Goal: Task Accomplishment & Management: Manage account settings

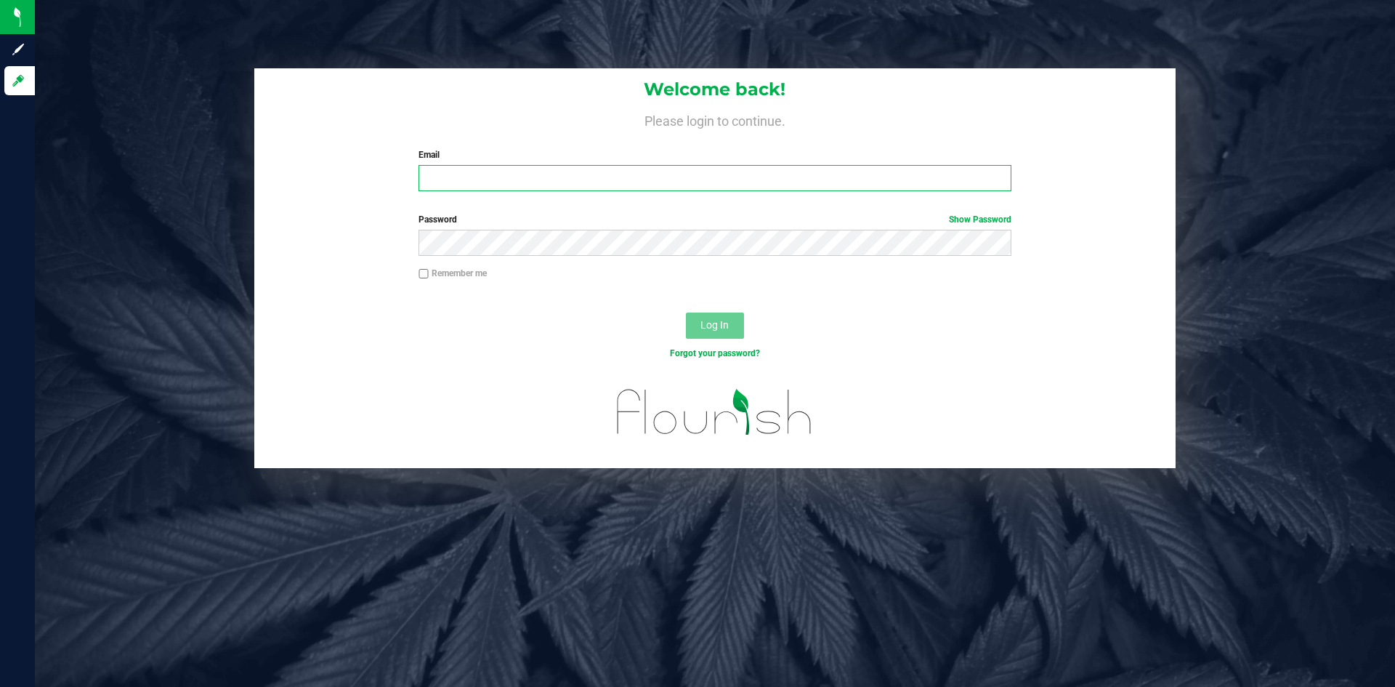
click at [568, 175] on input "Email" at bounding box center [715, 178] width 592 height 26
type input "[EMAIL_ADDRESS][DOMAIN_NAME]"
click at [716, 323] on span "Log In" at bounding box center [715, 325] width 28 height 12
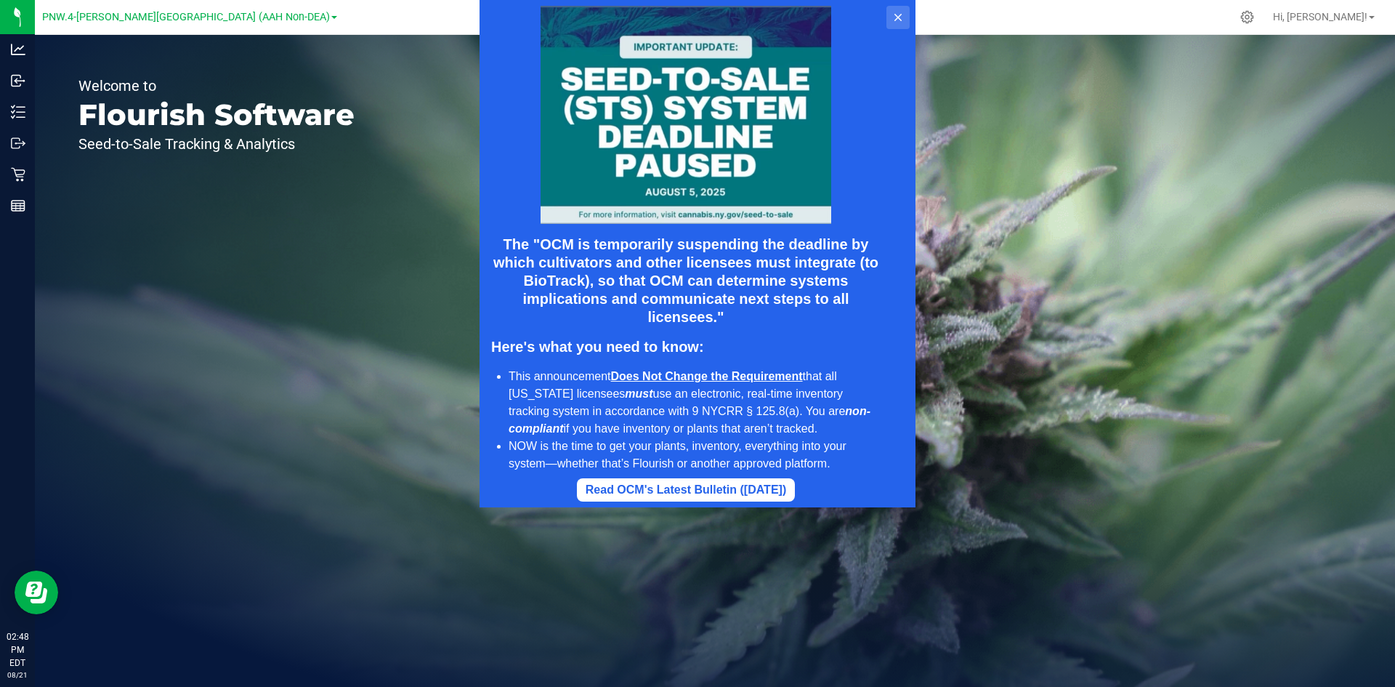
click at [893, 17] on icon at bounding box center [898, 18] width 12 height 12
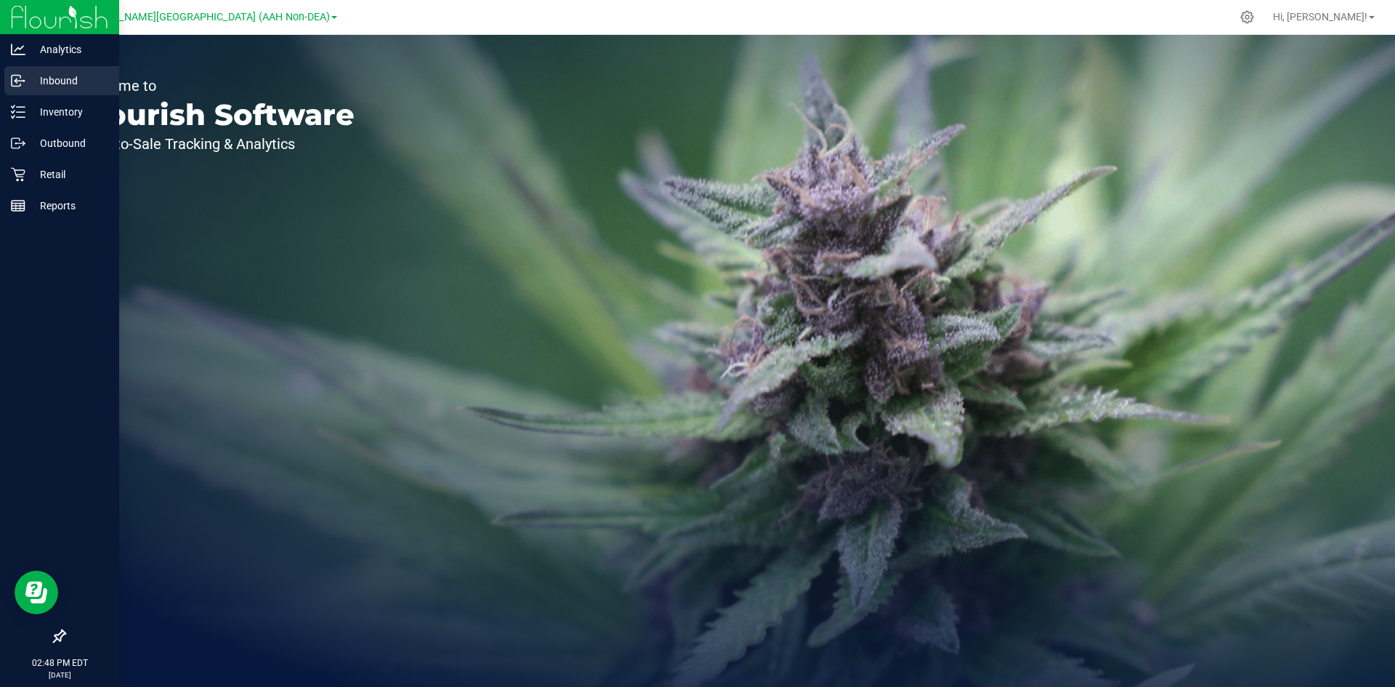
click at [65, 76] on p "Inbound" at bounding box center [68, 80] width 87 height 17
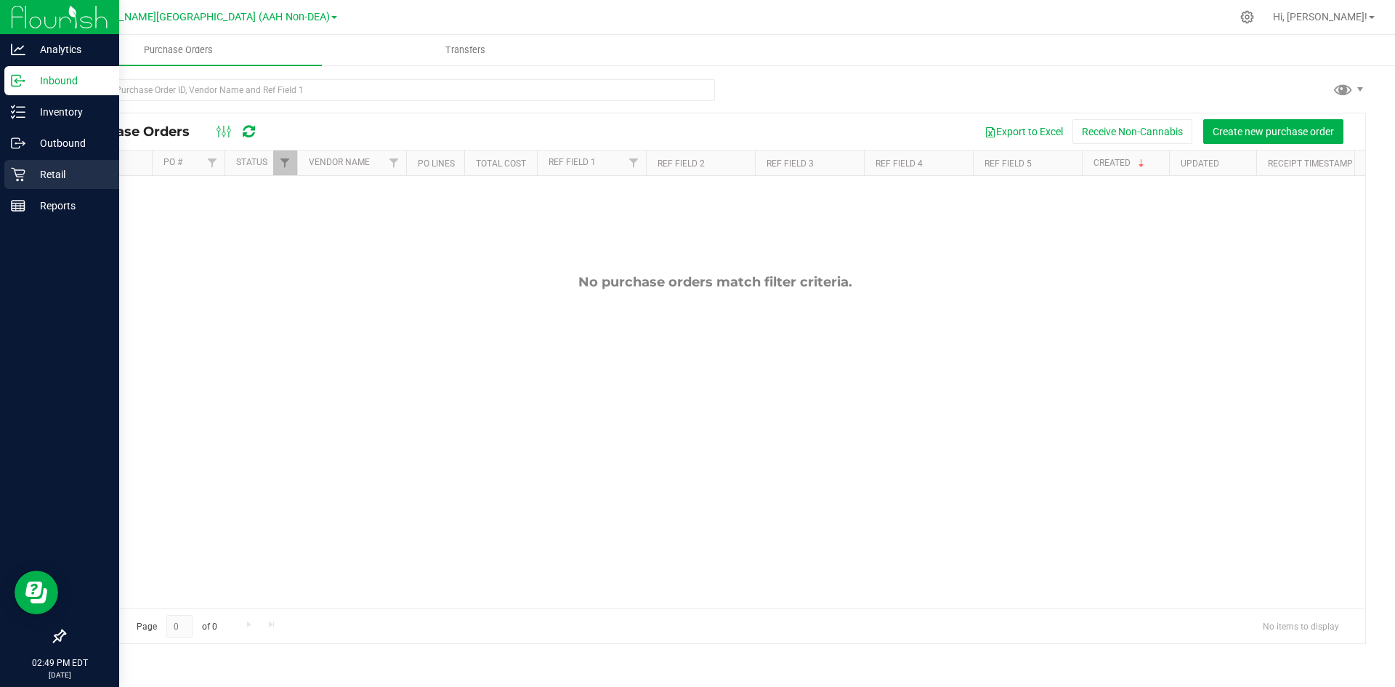
click at [61, 175] on p "Retail" at bounding box center [68, 174] width 87 height 17
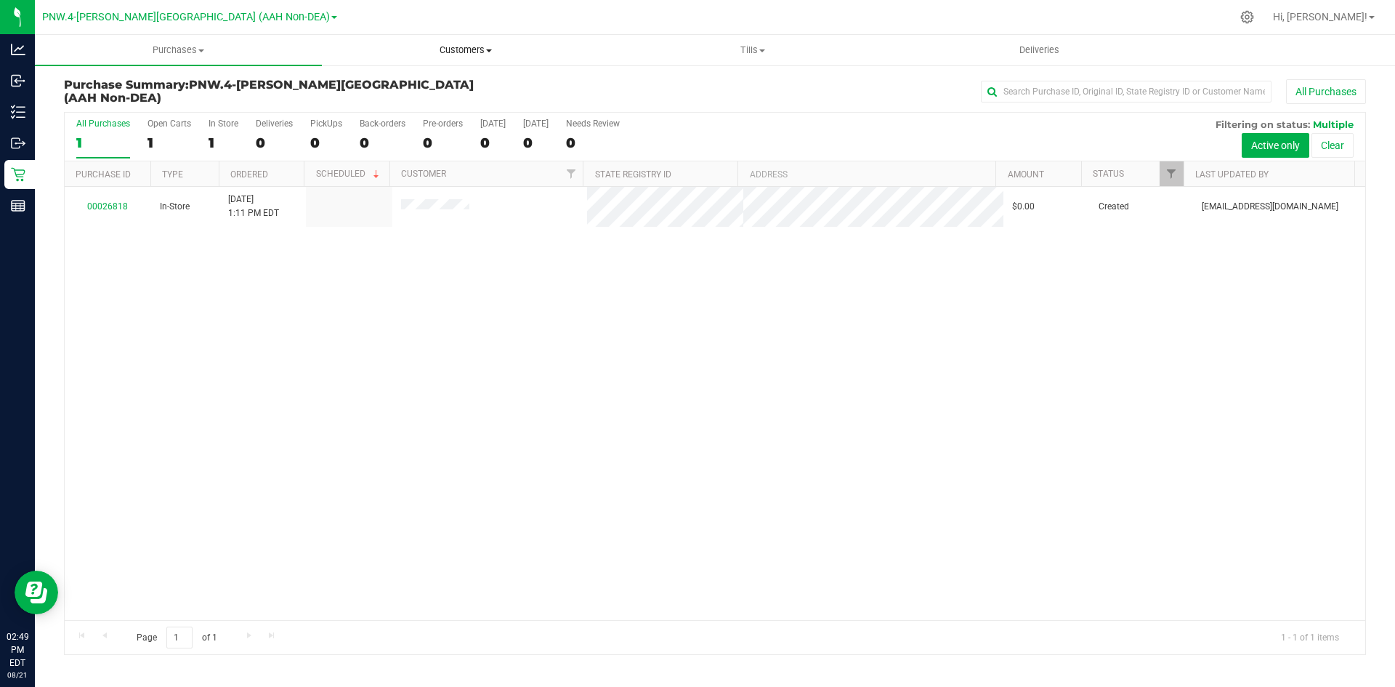
click at [459, 46] on span "Customers" at bounding box center [466, 50] width 286 height 13
click at [395, 87] on span "All customers" at bounding box center [374, 87] width 105 height 12
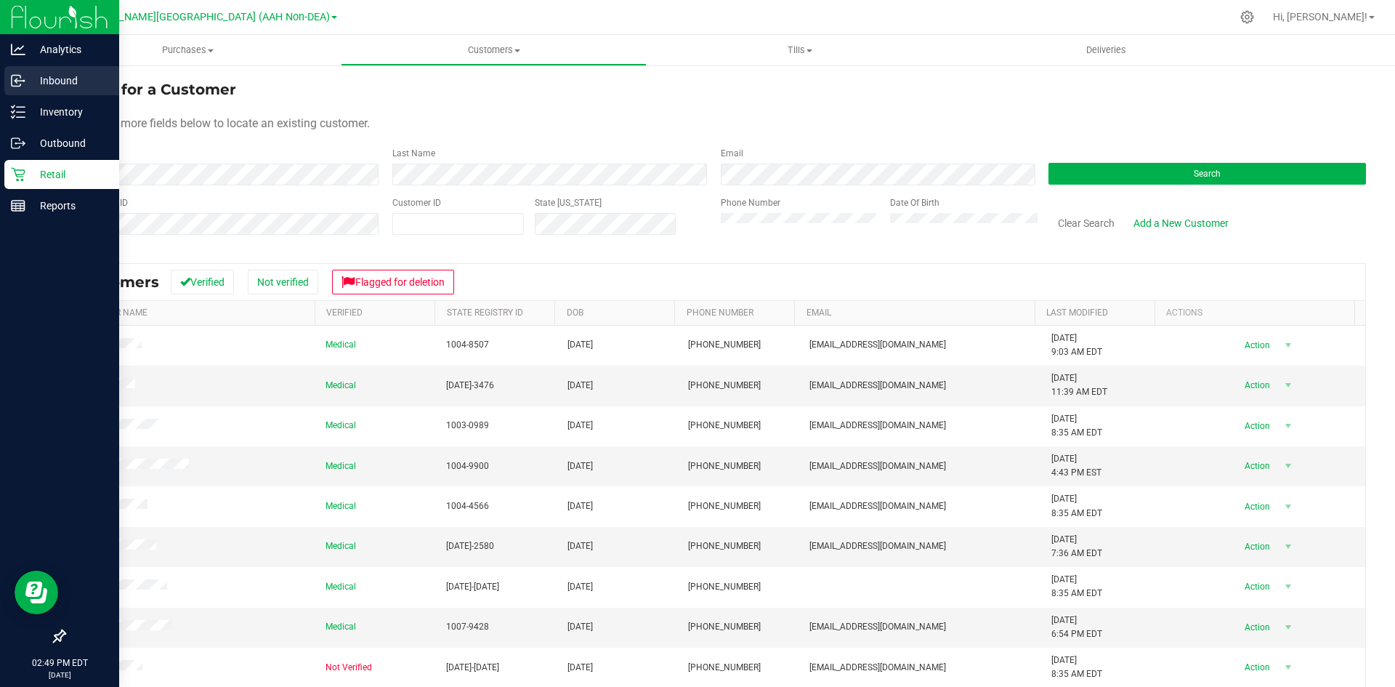
click at [60, 73] on p "Inbound" at bounding box center [68, 80] width 87 height 17
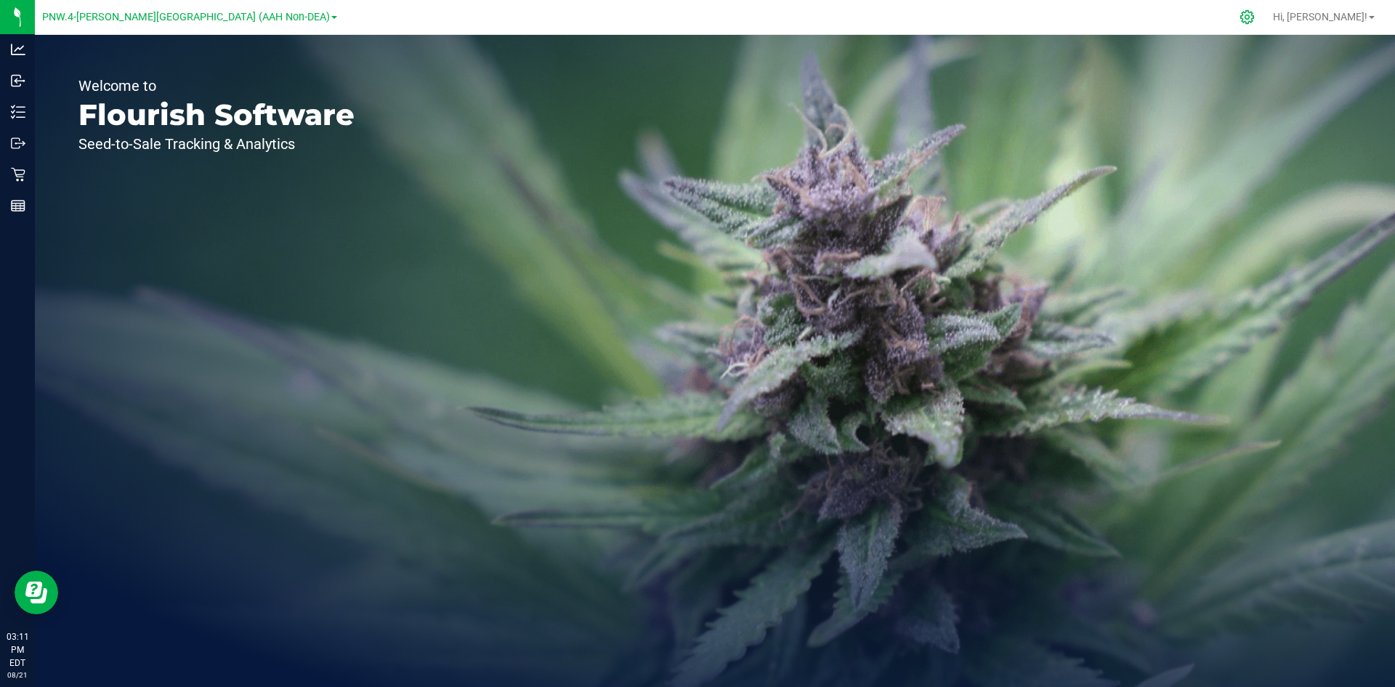
click at [1255, 17] on icon at bounding box center [1247, 16] width 15 height 15
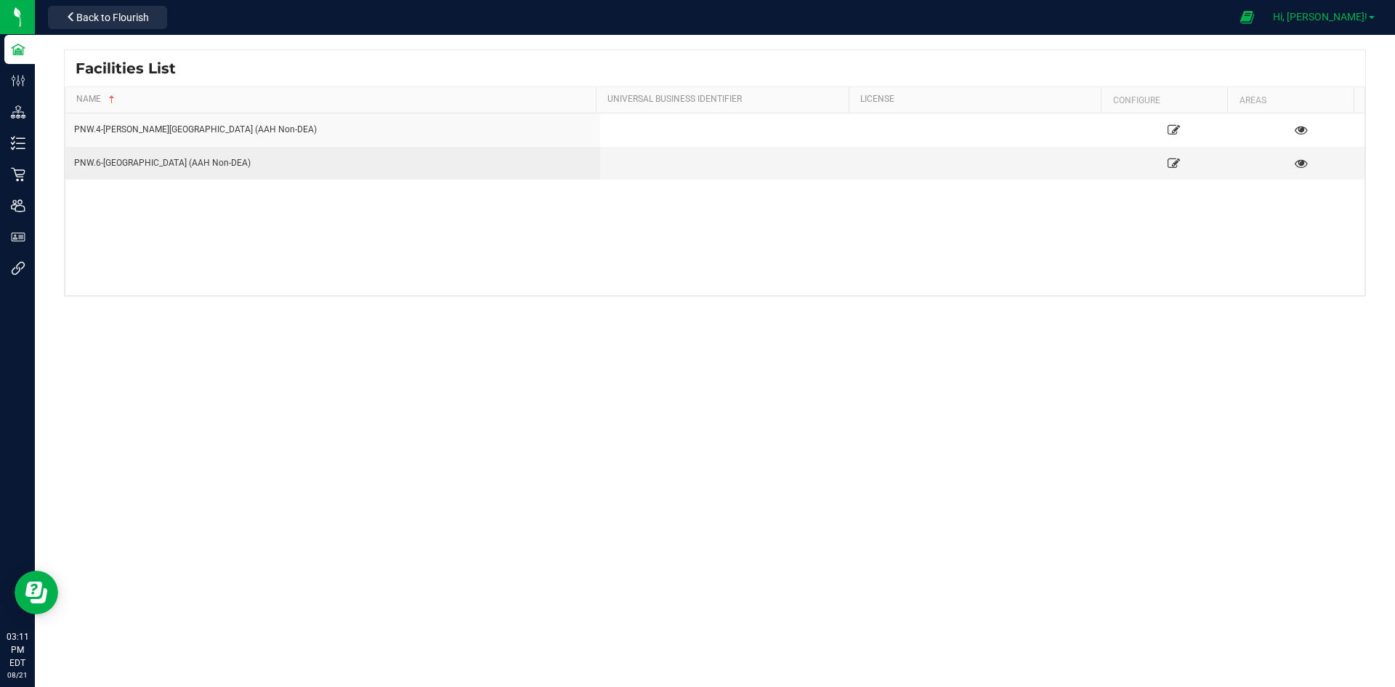
click at [1352, 17] on span "Hi, [PERSON_NAME]!" at bounding box center [1320, 17] width 94 height 12
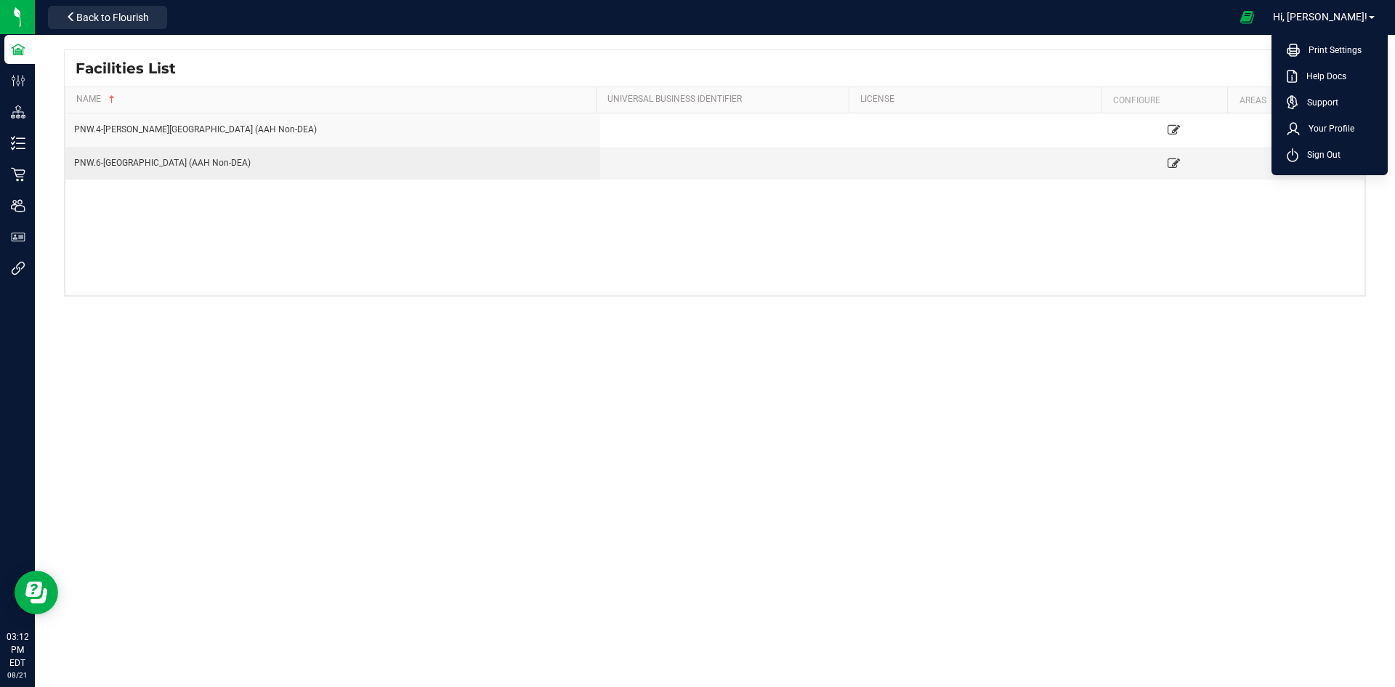
click at [728, 403] on div "Facilities List Name Universal Business Identifier License Configure Areas PNW.…" at bounding box center [715, 231] width 1360 height 392
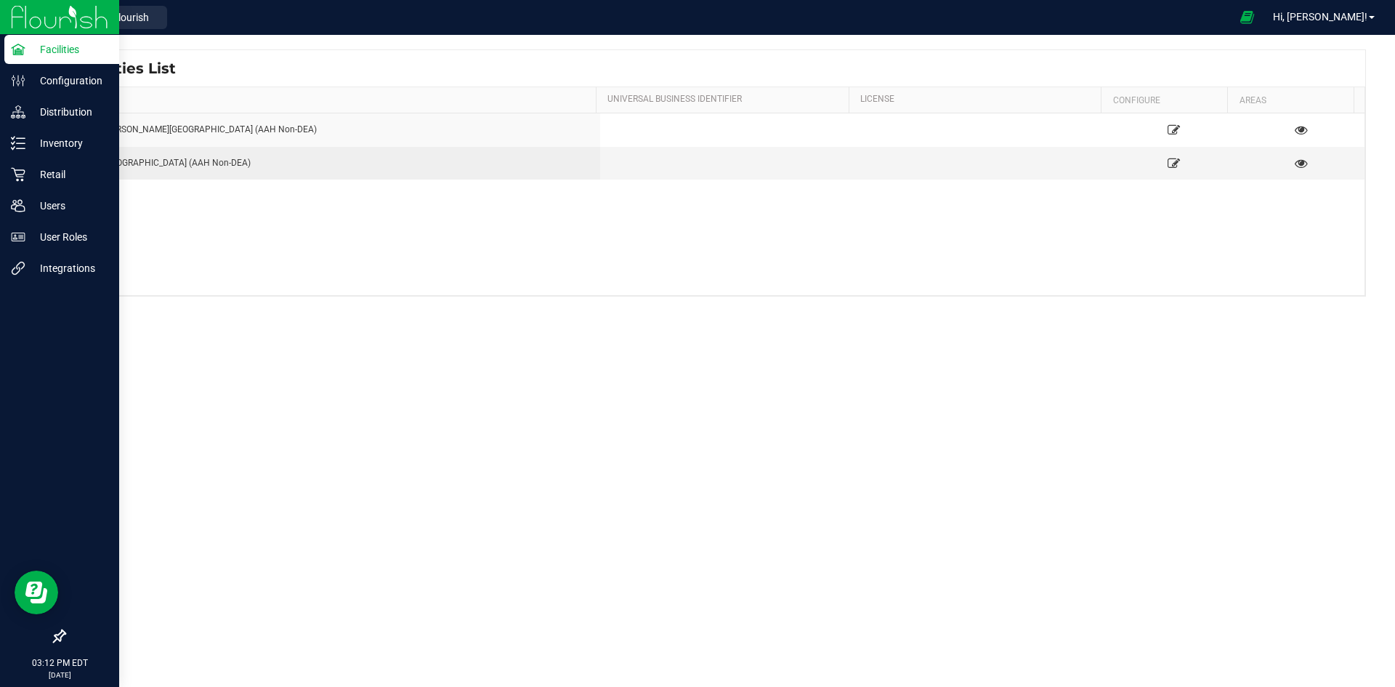
click at [57, 45] on p "Facilities" at bounding box center [68, 49] width 87 height 17
click at [61, 73] on p "Configuration" at bounding box center [68, 80] width 87 height 17
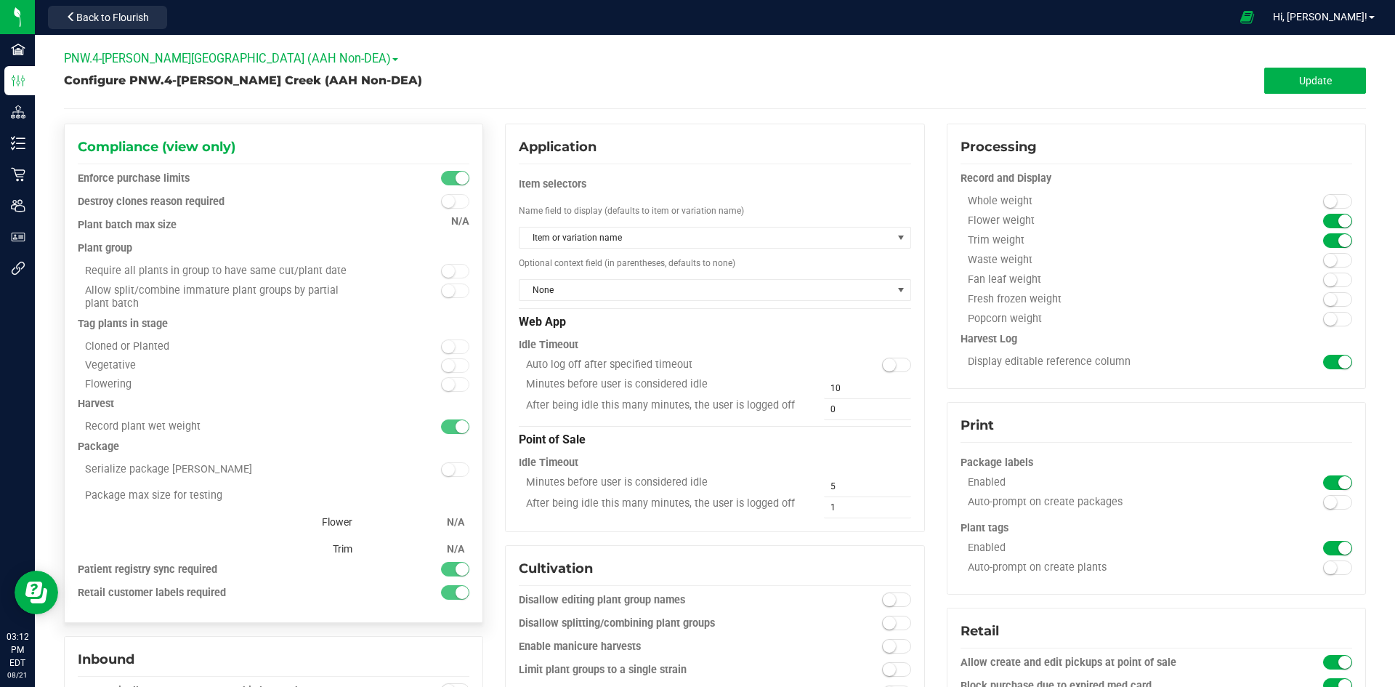
scroll to position [73, 0]
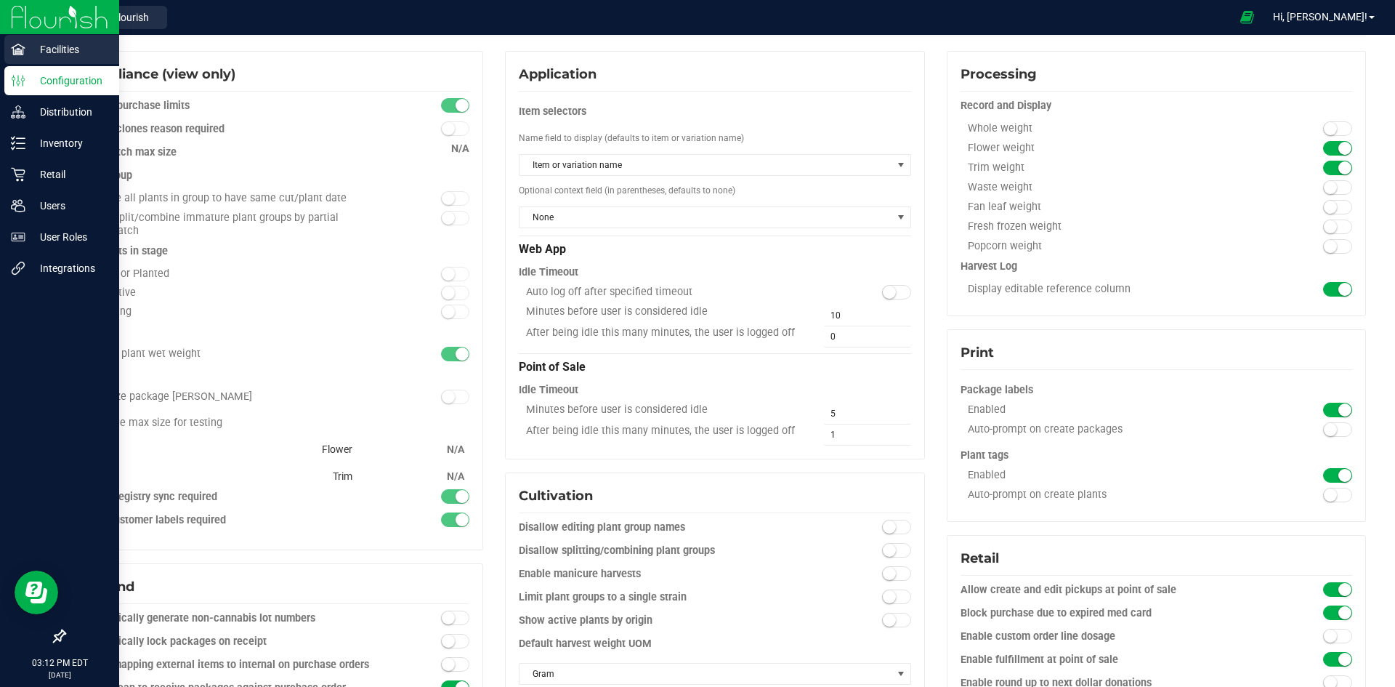
click at [56, 41] on p "Facilities" at bounding box center [68, 49] width 87 height 17
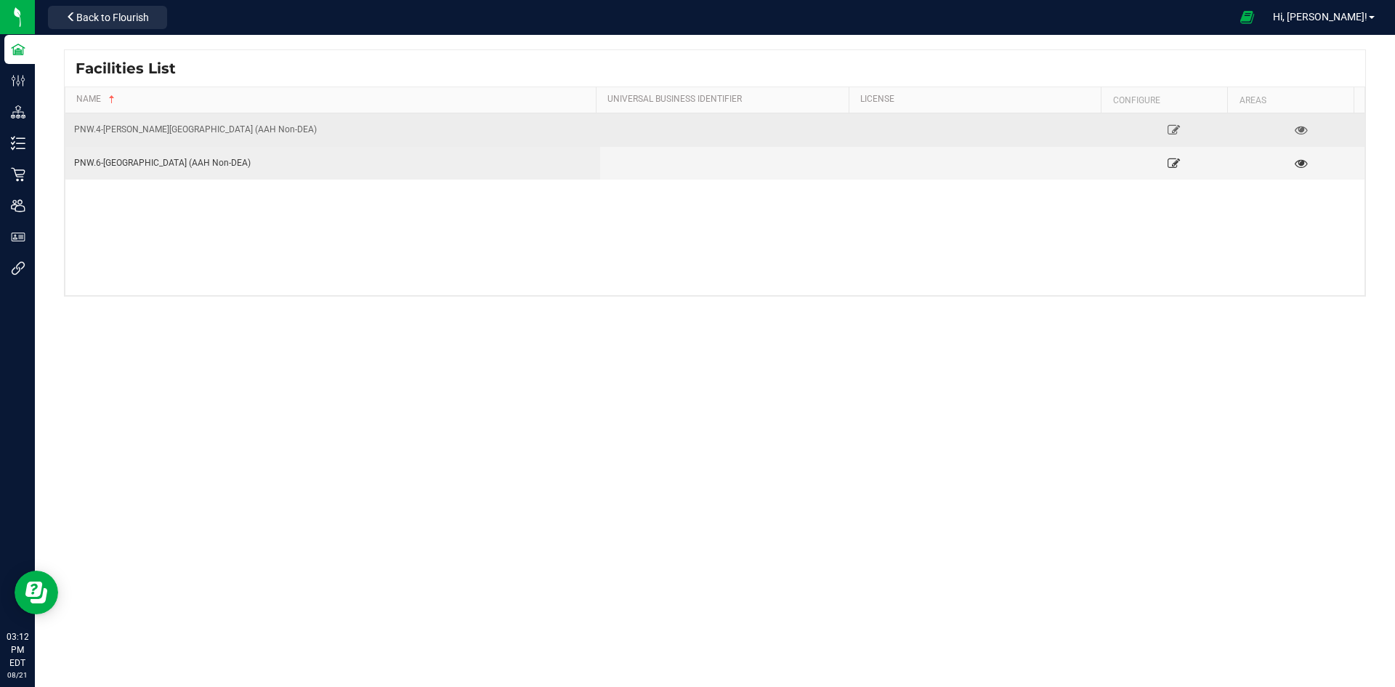
click at [132, 130] on div "PNW.4-[PERSON_NAME][GEOGRAPHIC_DATA] (AAH Non-DEA)" at bounding box center [332, 130] width 517 height 14
click at [1167, 128] on icon at bounding box center [1174, 129] width 14 height 10
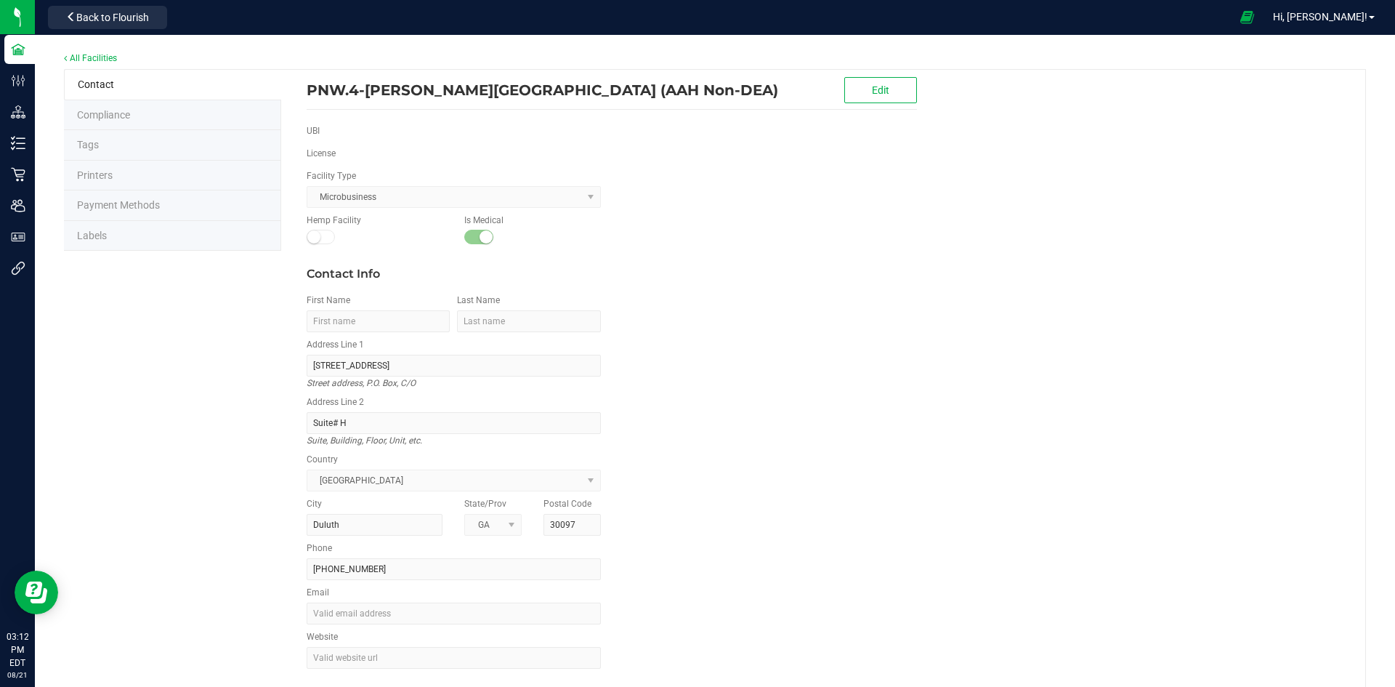
click at [86, 230] on span "Labels" at bounding box center [92, 236] width 30 height 12
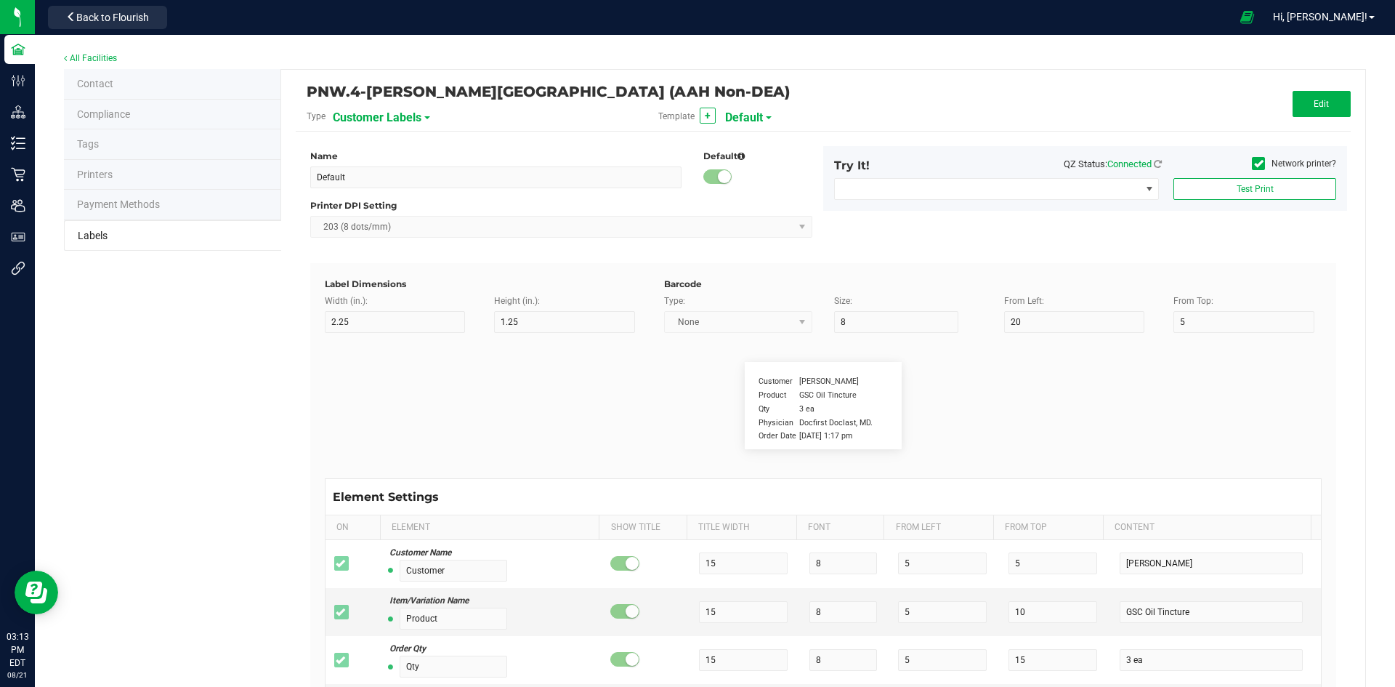
click at [424, 119] on div "Customer Labels" at bounding box center [413, 117] width 160 height 26
click at [424, 117] on span at bounding box center [427, 117] width 6 height 3
click at [766, 116] on span at bounding box center [769, 117] width 6 height 3
click at [770, 169] on li "Non-DEA Compliance Label" at bounding box center [793, 177] width 144 height 26
type input "Non-DEA Compliance Label"
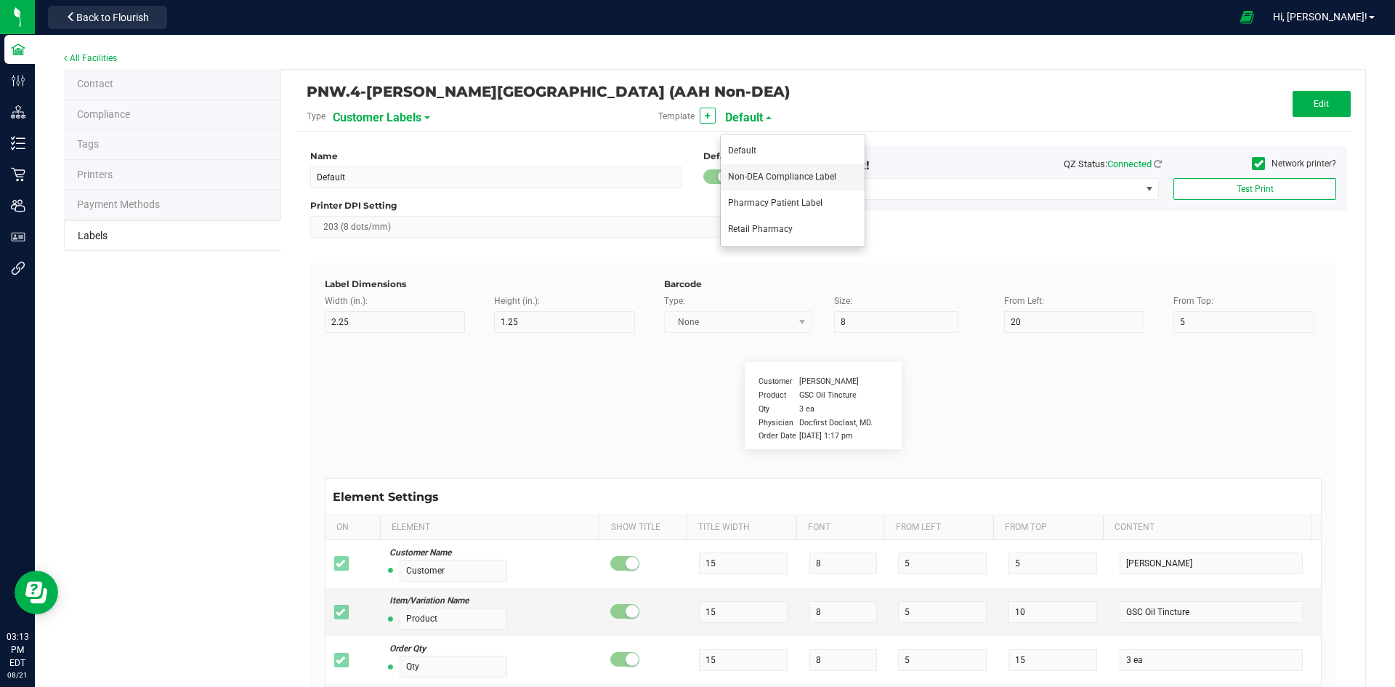
type input "4/20/2023 1:17 pm"
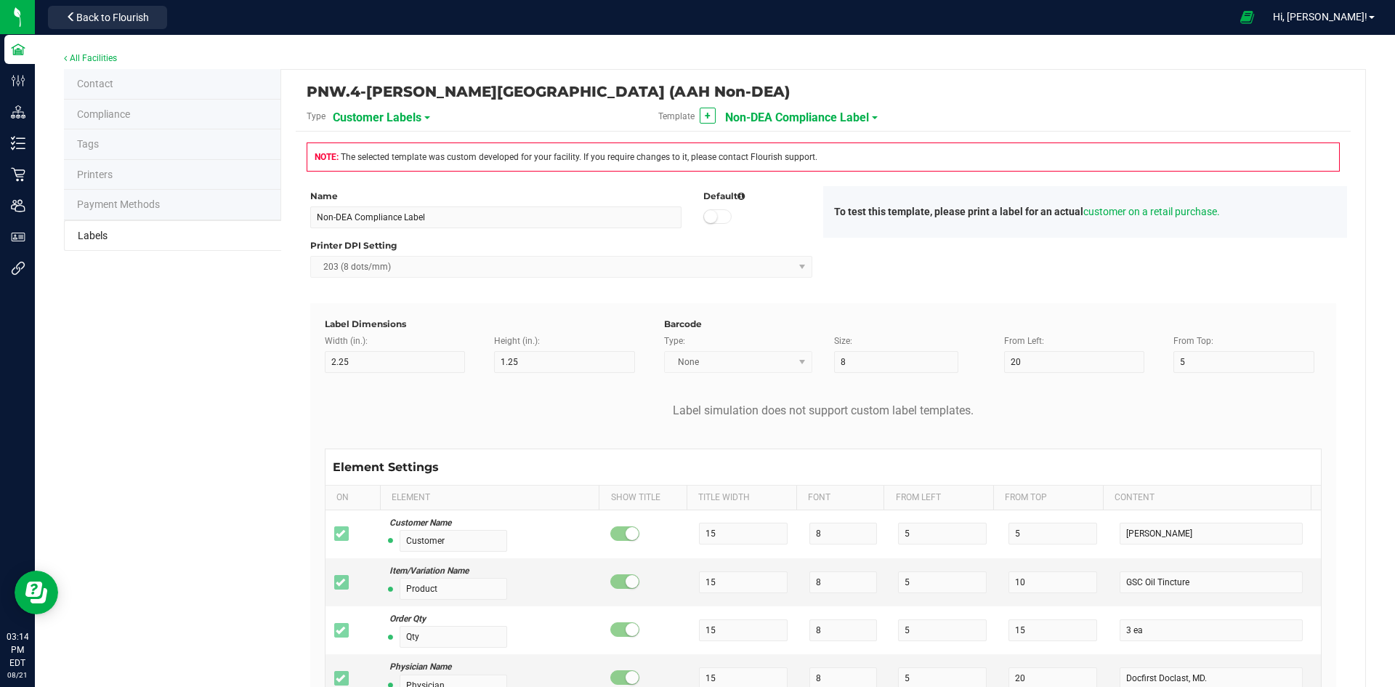
click at [872, 117] on span at bounding box center [875, 117] width 6 height 3
click at [778, 146] on li "Default" at bounding box center [793, 151] width 144 height 26
type input "Default"
type input "4/20/2019 1:17 pm"
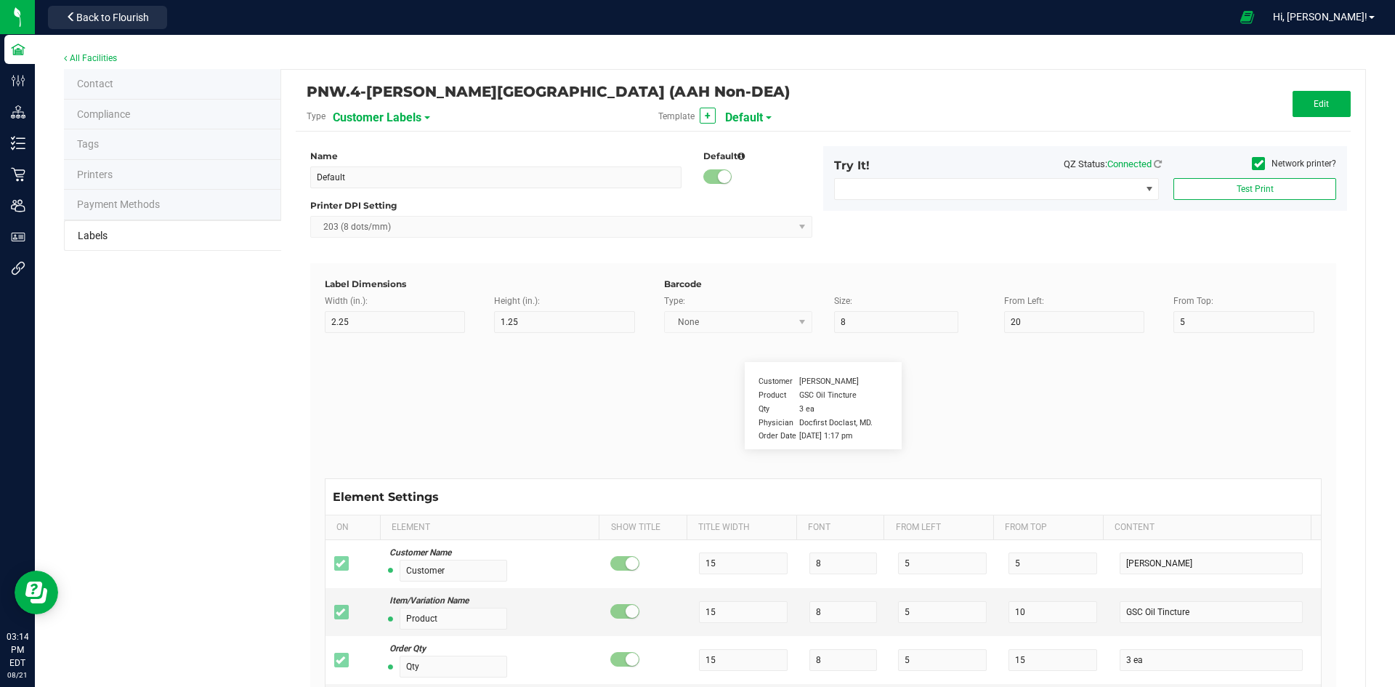
click at [424, 119] on div "Customer Labels" at bounding box center [413, 117] width 160 height 26
click at [424, 115] on div "Customer Labels" at bounding box center [413, 117] width 160 height 26
click at [420, 117] on div "Customer Labels" at bounding box center [413, 117] width 160 height 26
click at [408, 113] on span "Customer Labels" at bounding box center [377, 117] width 89 height 25
click at [748, 114] on span "Default" at bounding box center [744, 117] width 38 height 25
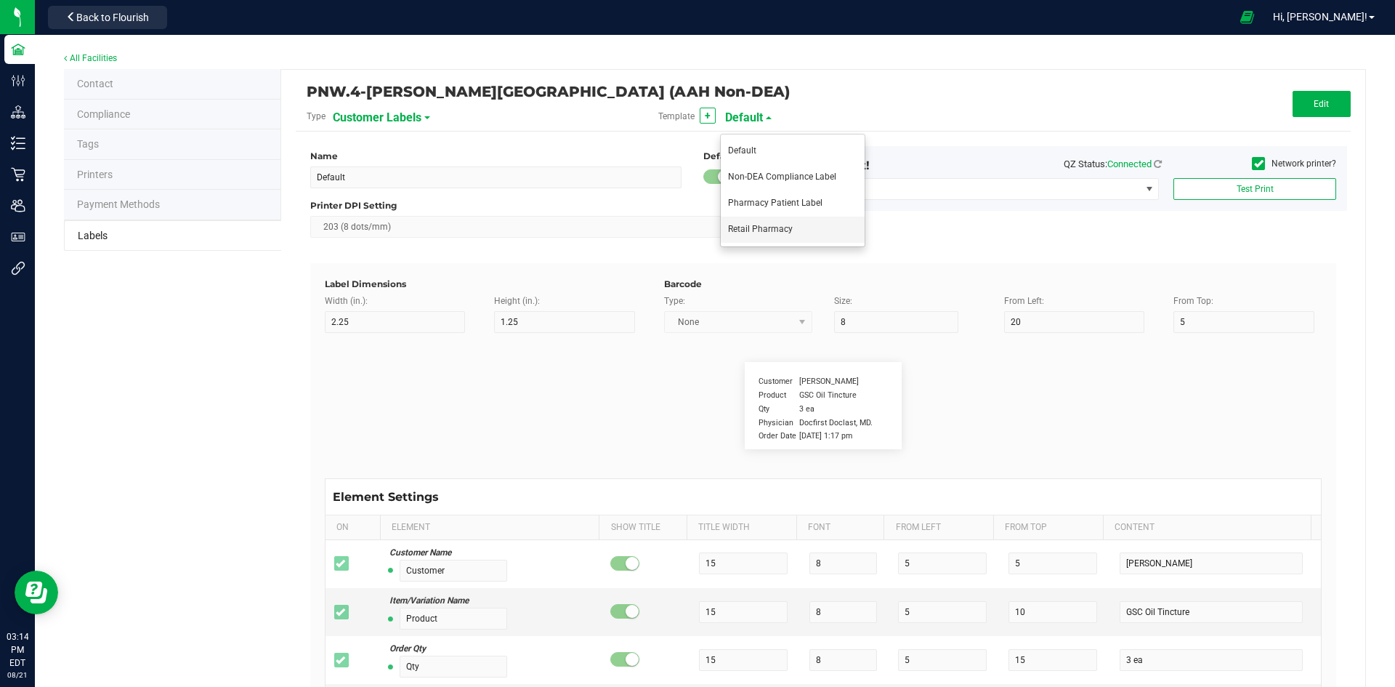
click at [772, 232] on span "Retail Pharmacy" at bounding box center [760, 229] width 65 height 10
type input "Retail Pharmacy"
type input "3"
type input "5.25"
type input "Patient:"
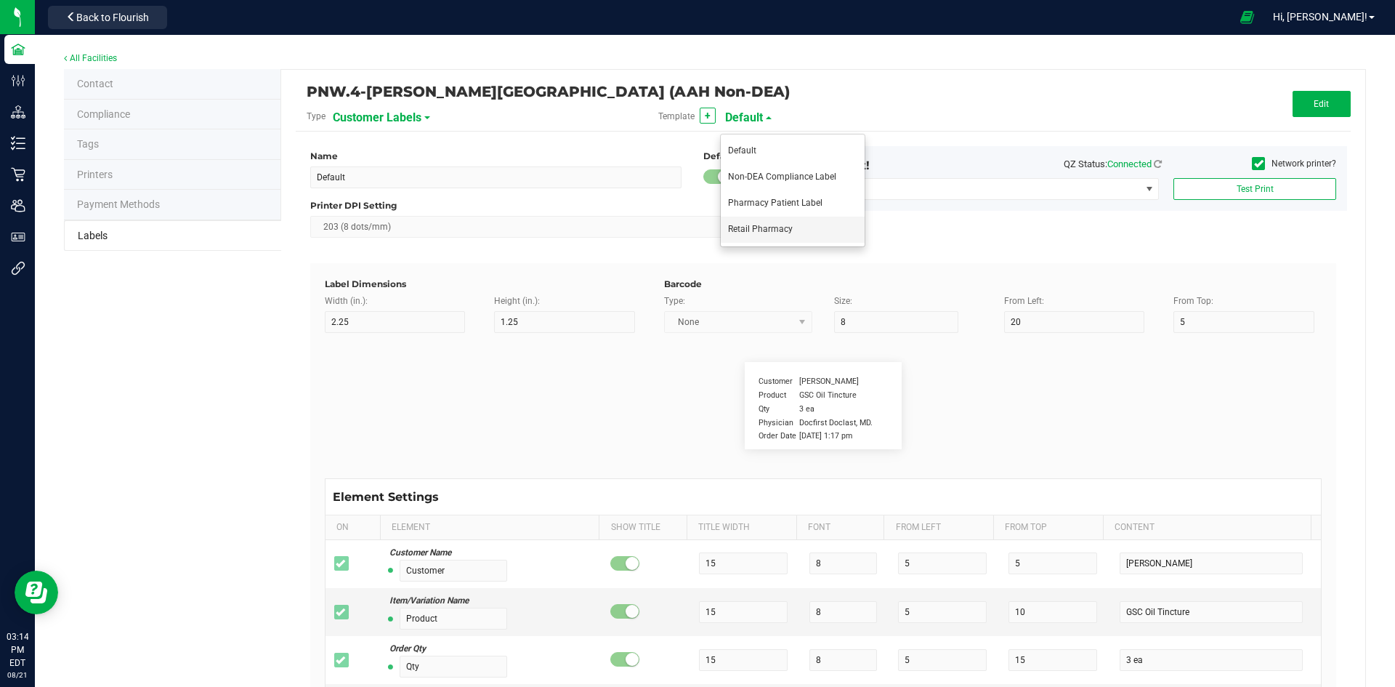
type input "24"
type input "Terrisa Purser"
type input "Qty"
type input "21"
type input "1 ea"
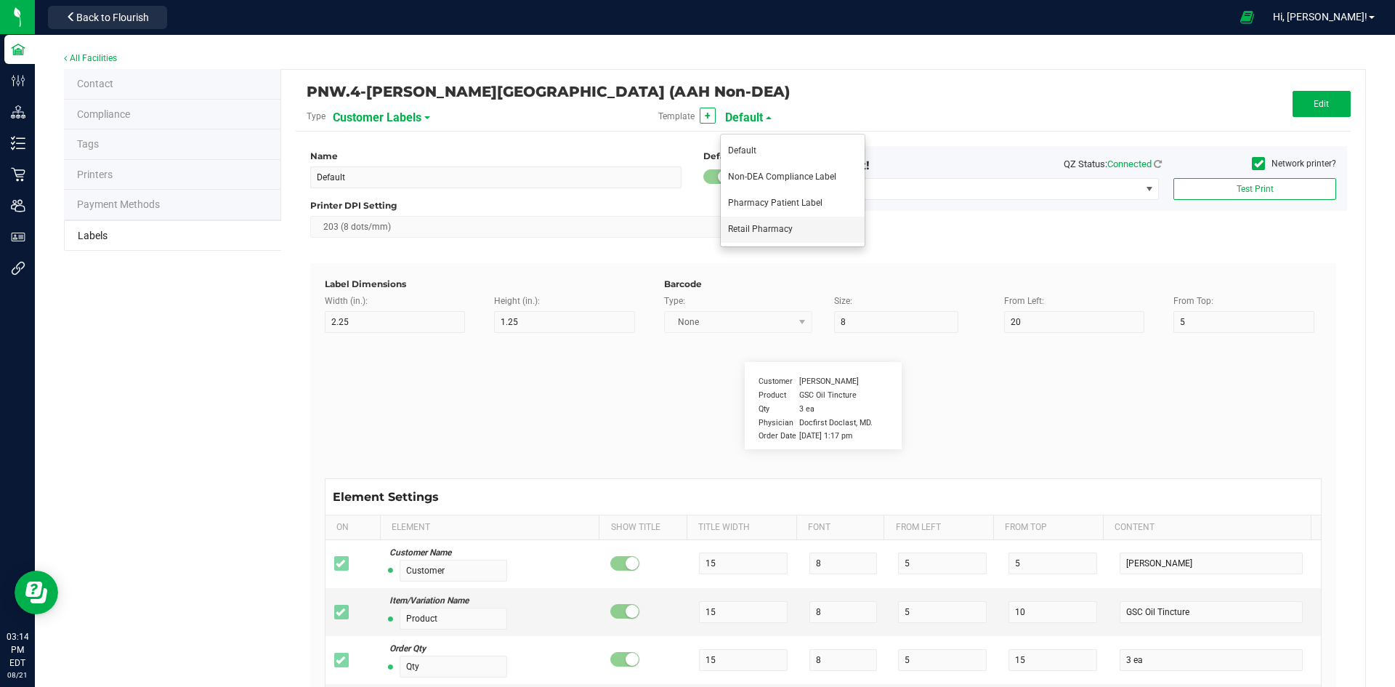
type input "Physician"
type input "7"
type input "1.5"
type input "Robin Fowler MD"
type input "Order Date"
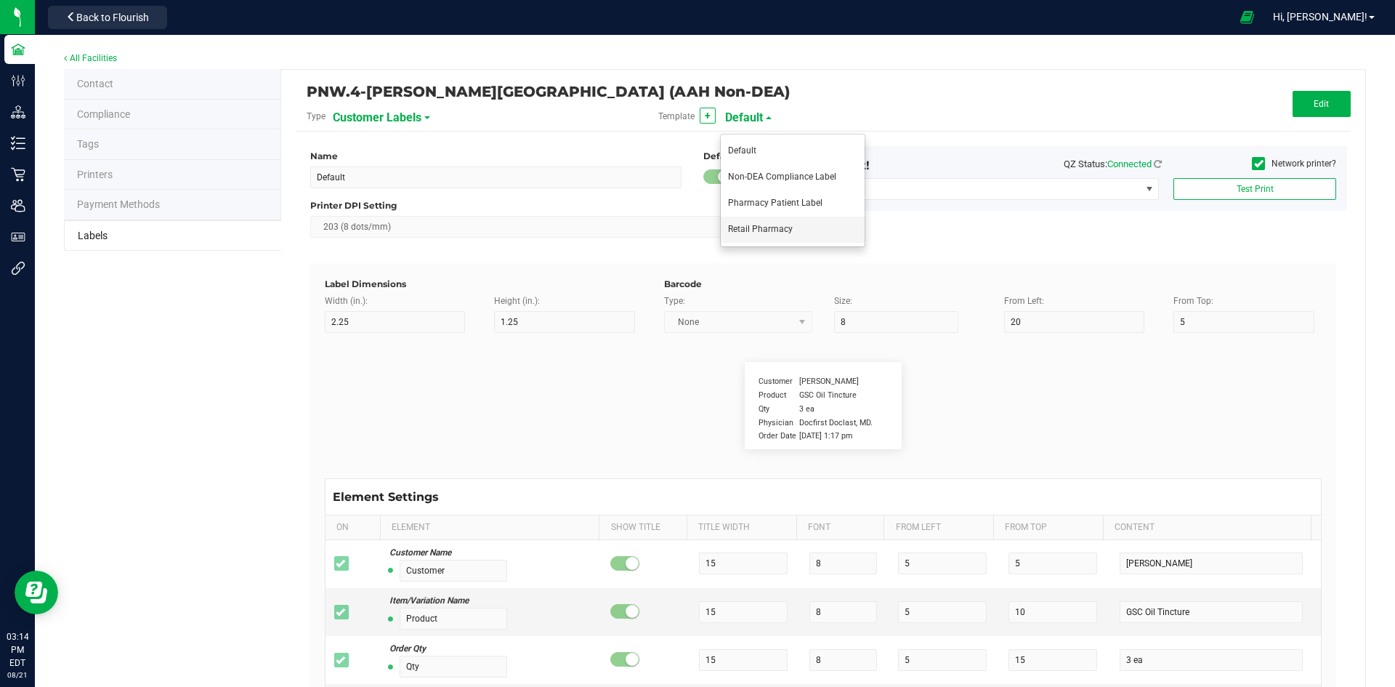
type input "7"
type input "27"
type input "5/25/2025"
type input "Package ID"
type input "7"
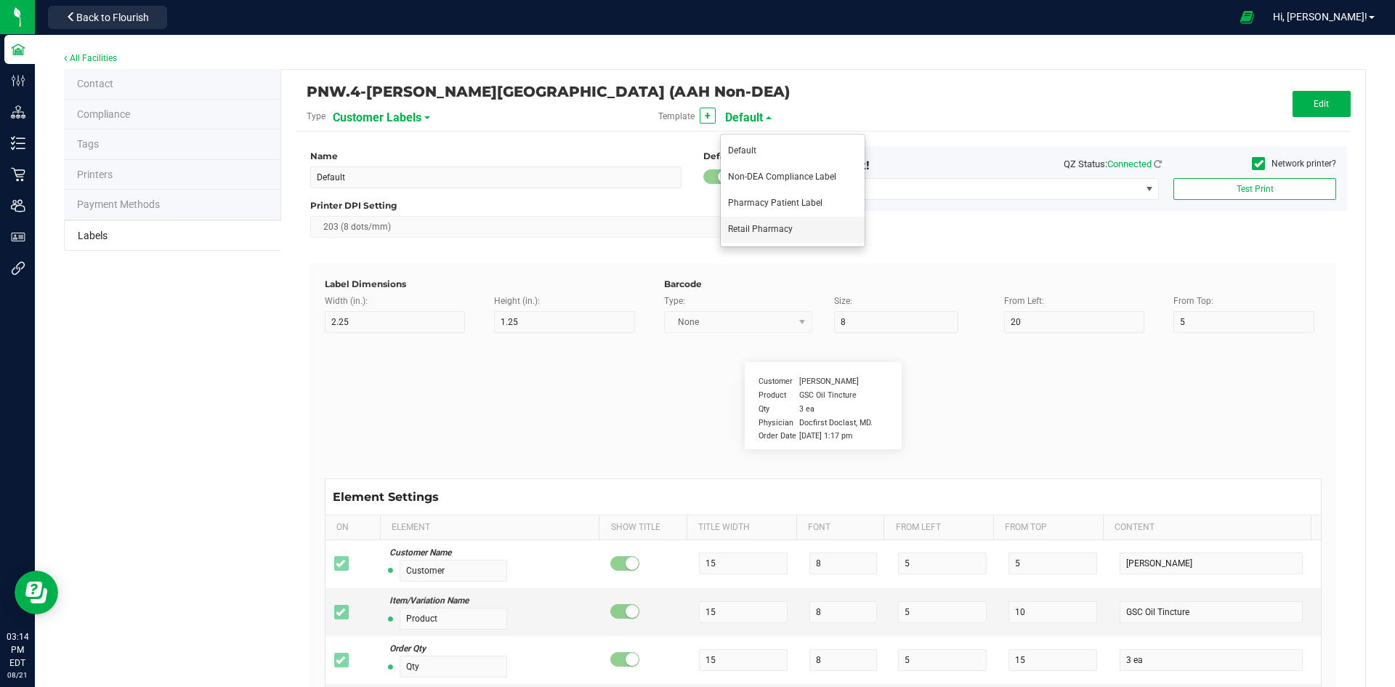
type input "15"
type input "CADMODS-20230420-096"
type input "Address"
type input "7"
type input "8"
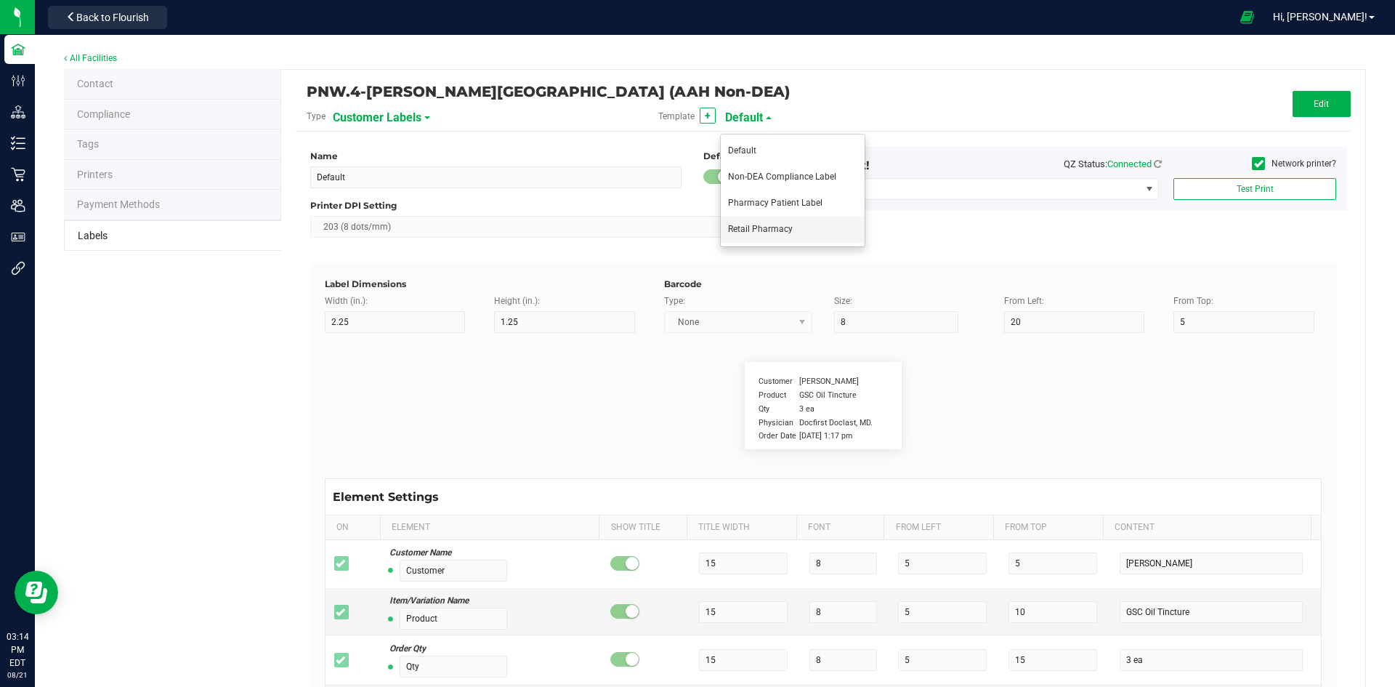
type input "901 Baker Highway West, Douglas GA"
type input "Phone"
type input "7"
type input "12"
type input "912-383-6337"
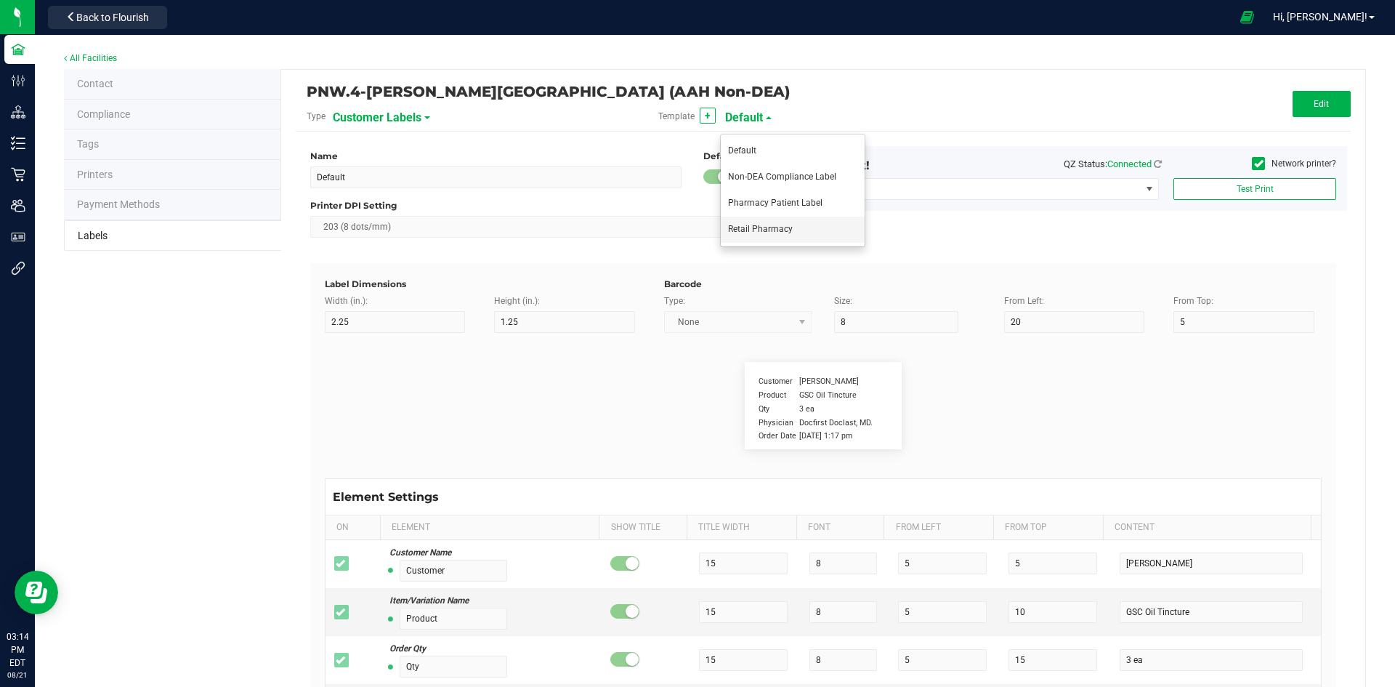
type input "Directions:"
type input "6"
type input "40"
type input "Take one drop orally, wait 1 hr."
type input "Product"
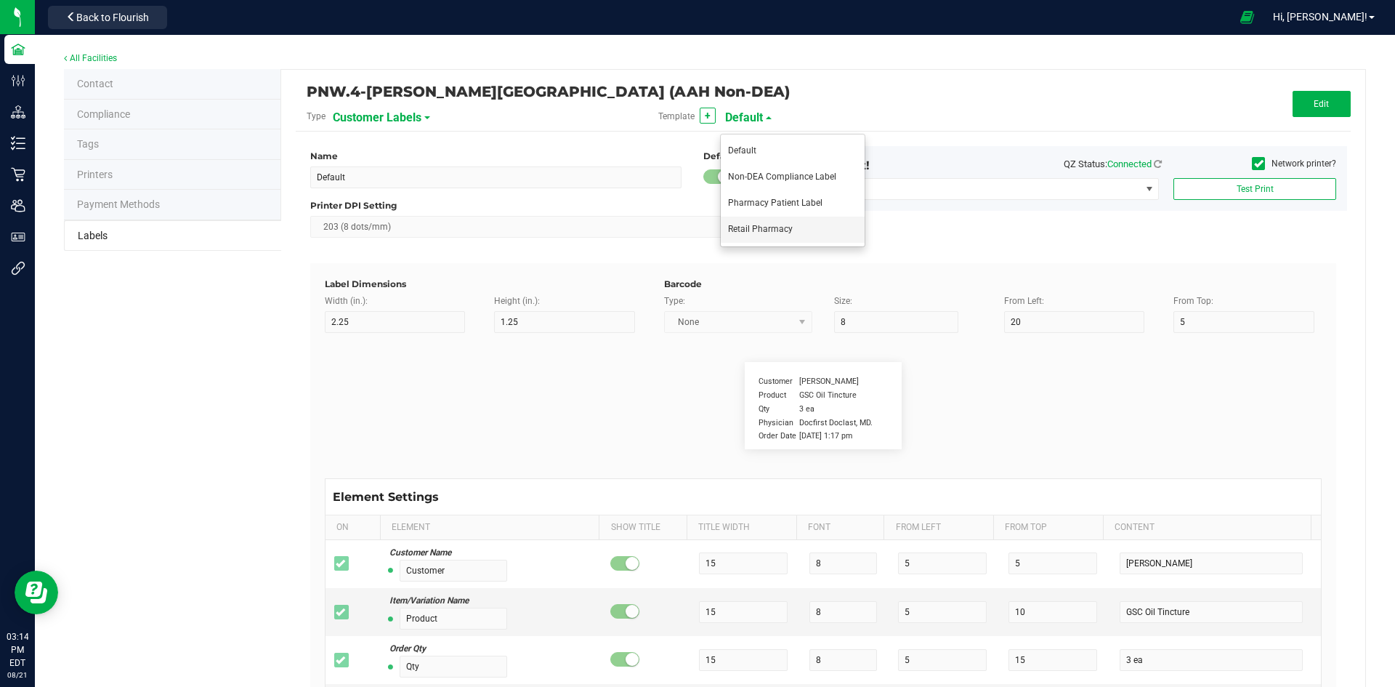
type input "7"
type input "18"
type input "300mg Tincture"
type input "Caution:"
type input "8"
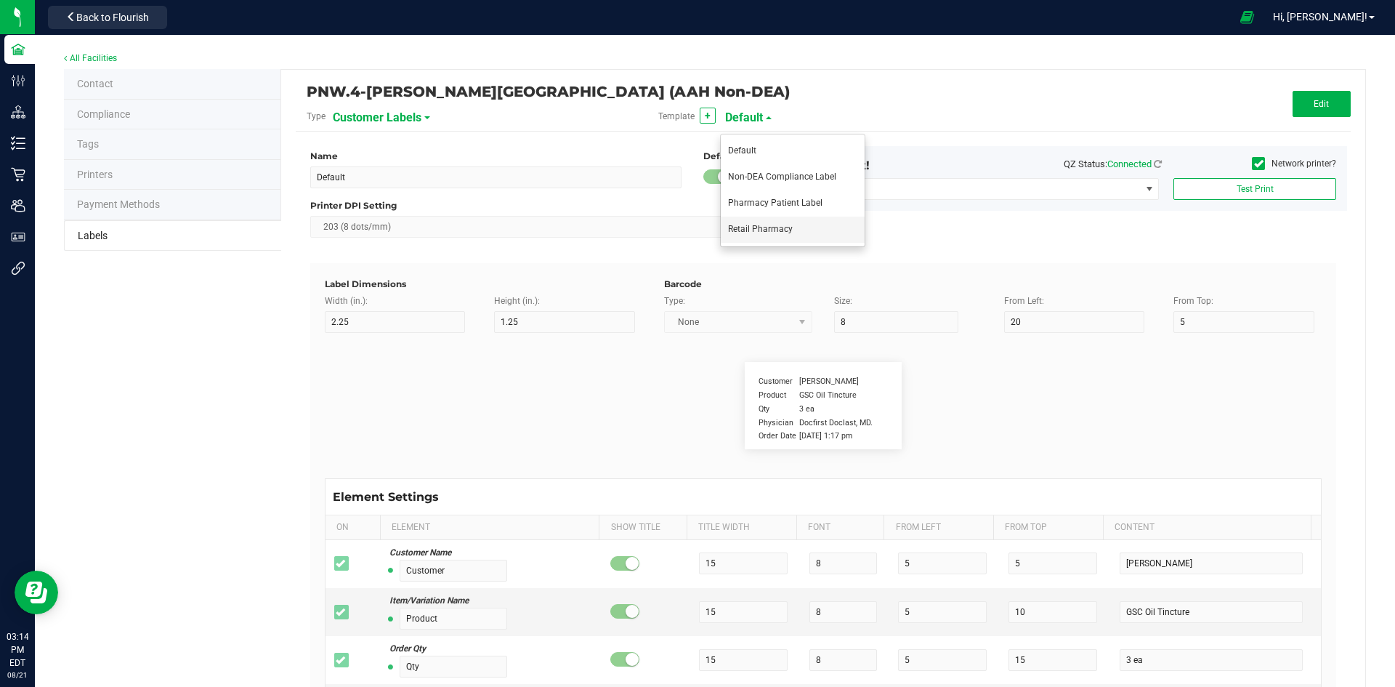
type input "44"
type input "Controlled substance, non-transferable."
type input "Facility"
type input "9"
type input "4.5"
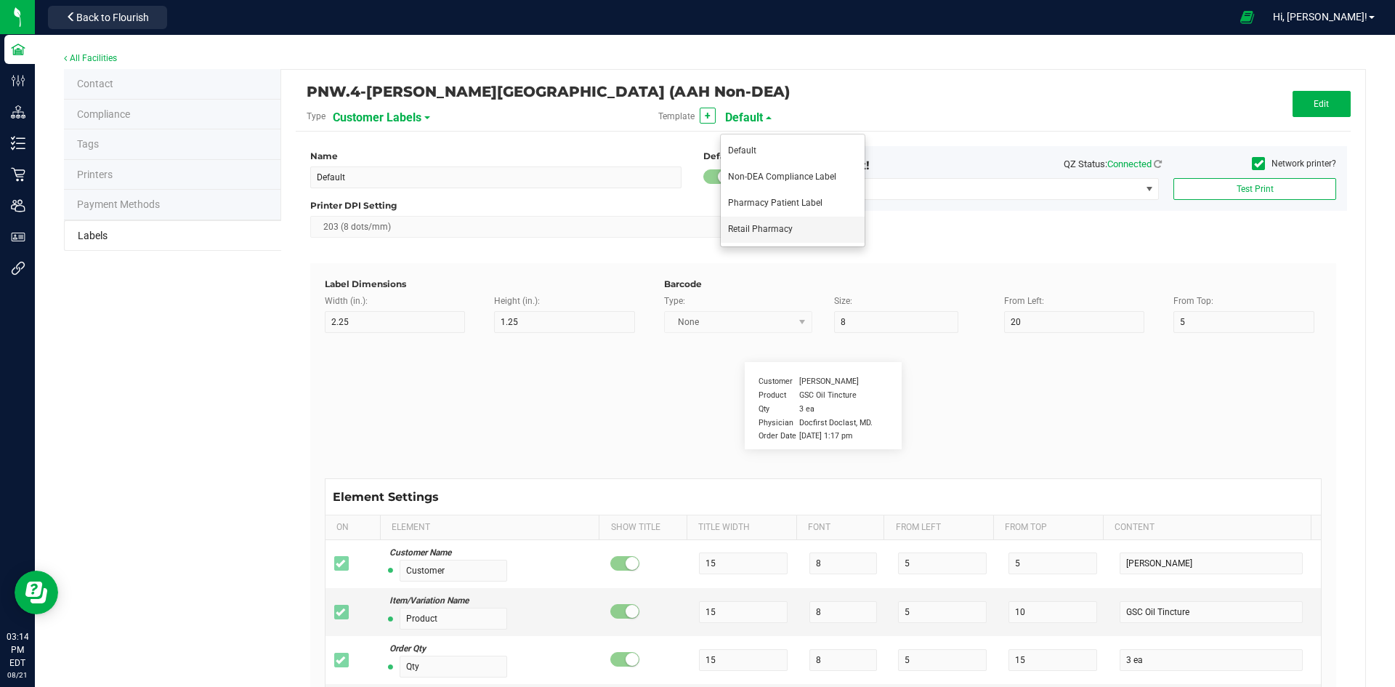
type input "High Grade Apothecary"
type input "Warning:"
type input "9"
type input "For use only by adults 21 & older. Keep out of reach of children."
type input "Example"
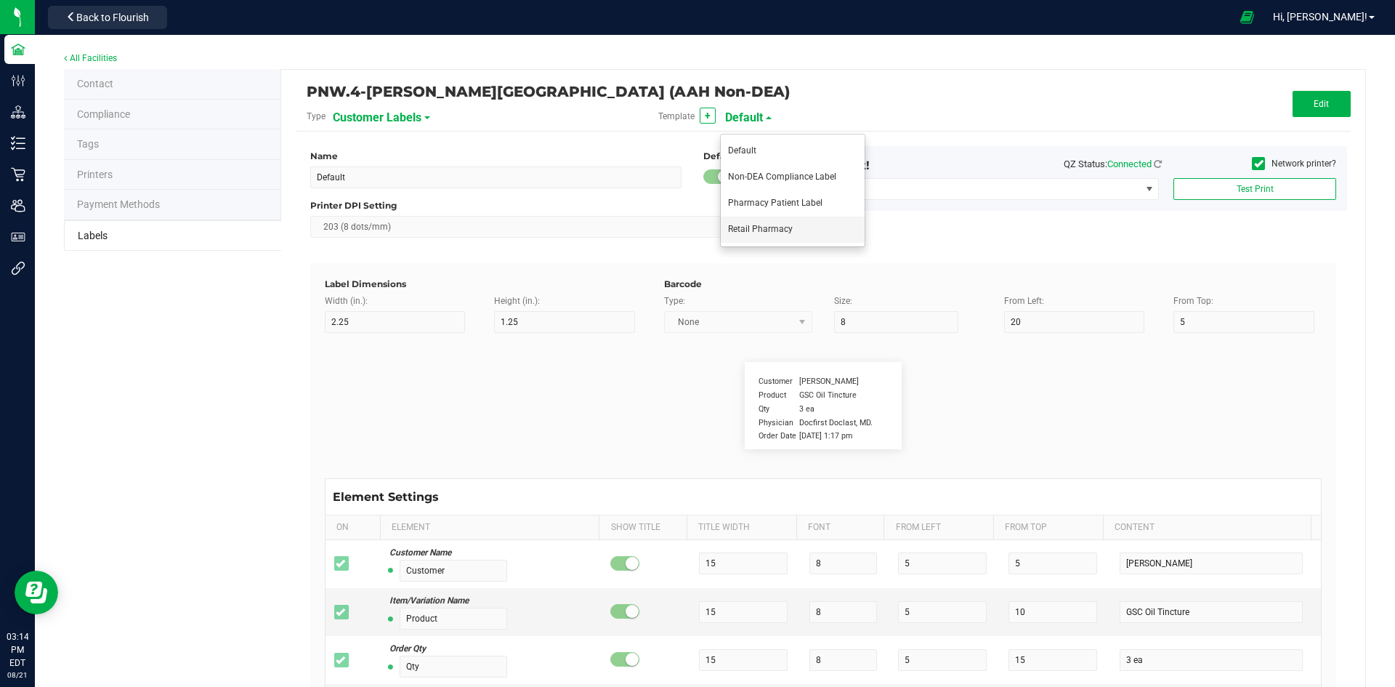
type input "10"
type input "9"
type input "33"
type input "Do not drive motor vehicle or operate machinery while under the influence of"
type input "Example"
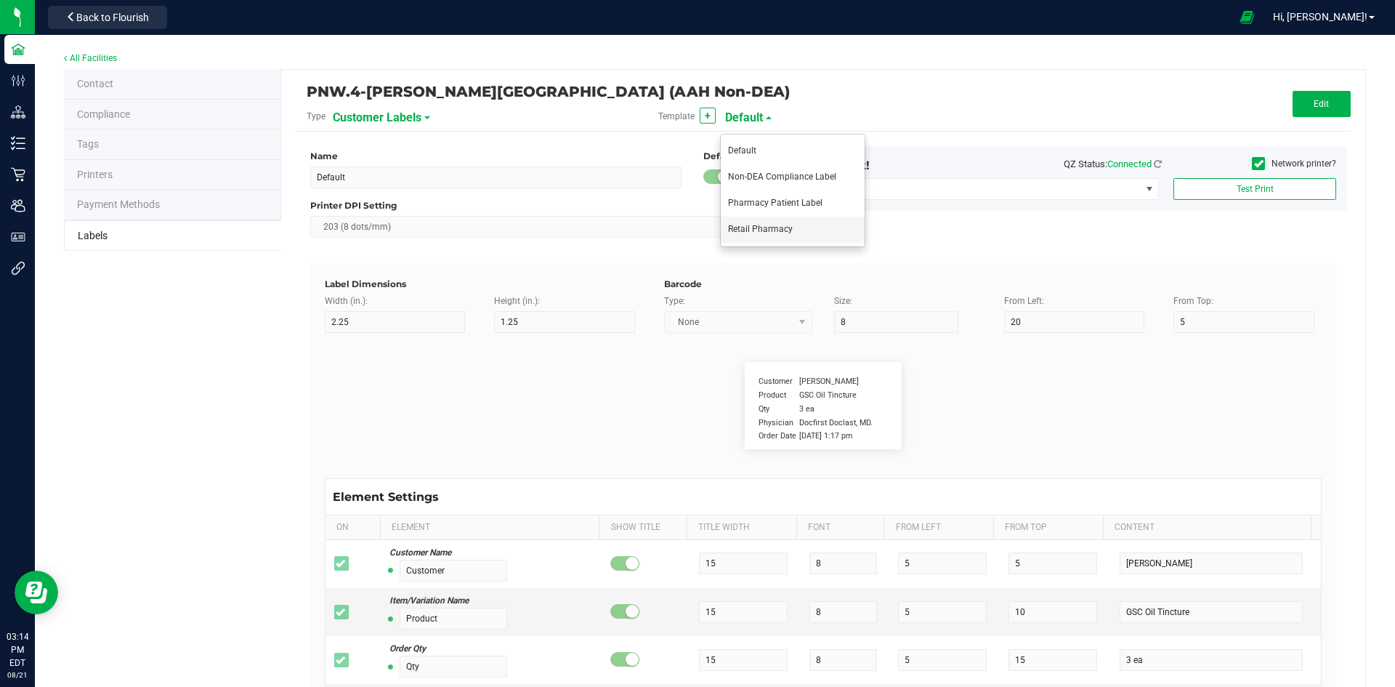
type input "10"
type input "9"
type input "36"
type input "cannabis."
type input "Example"
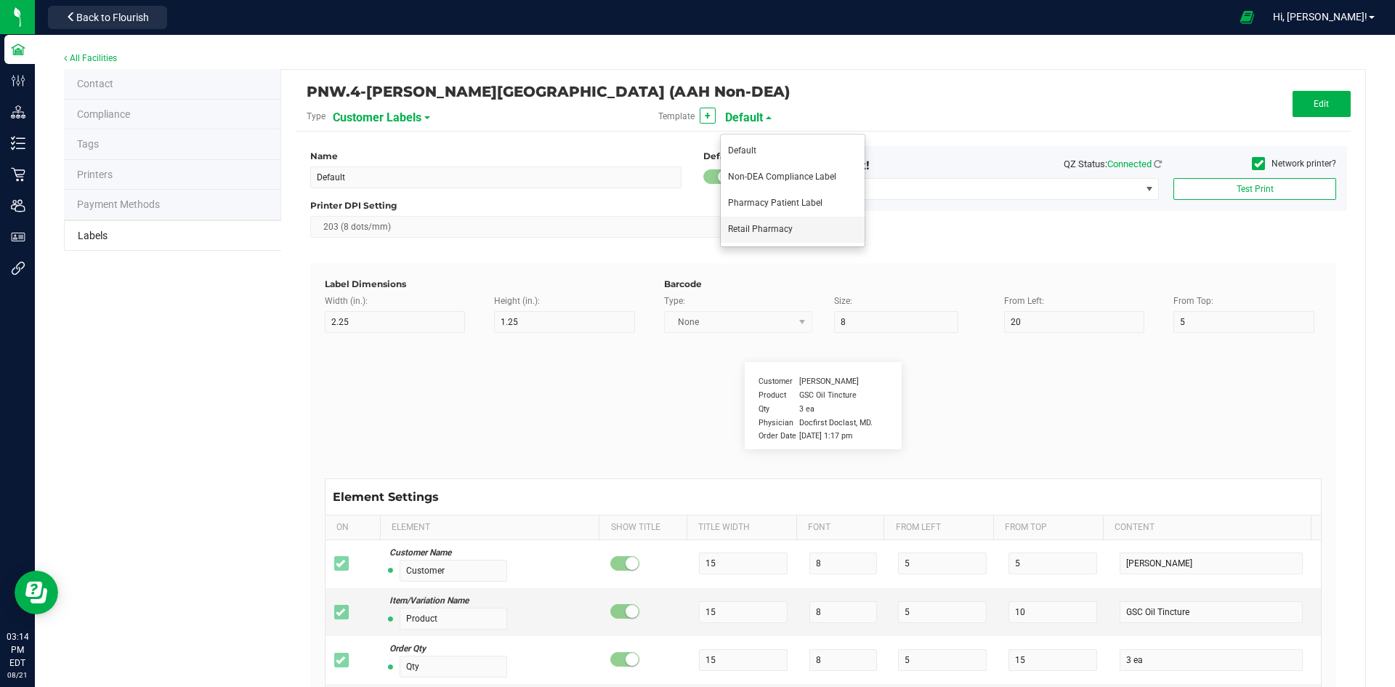
type input "10"
type input "8"
type input "48"
type input "Cannabis:1200mg THC | Approx 30 Doses =1 FL Oz Equiv"
type input "Lot Number"
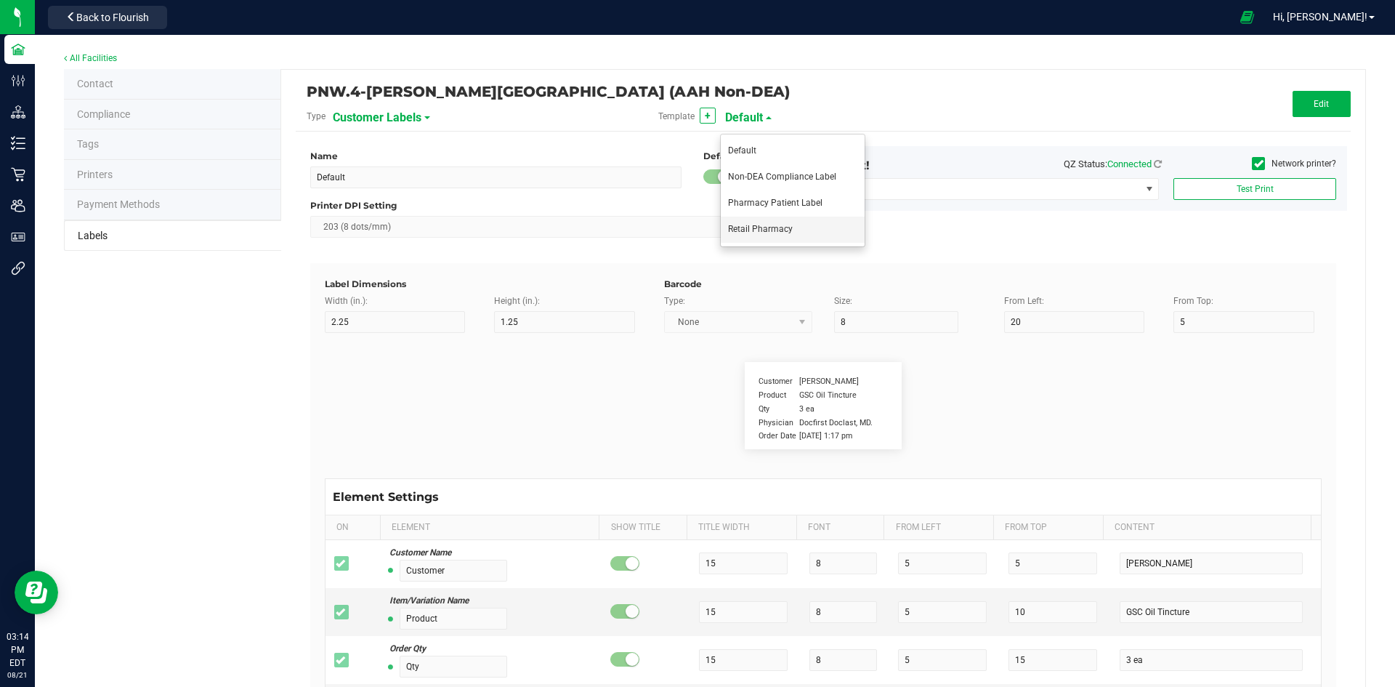
type input "10"
type input "LOTPXGDP-0912"
type input "Brand"
type input "Cannabis Co."
type input "NDC Number"
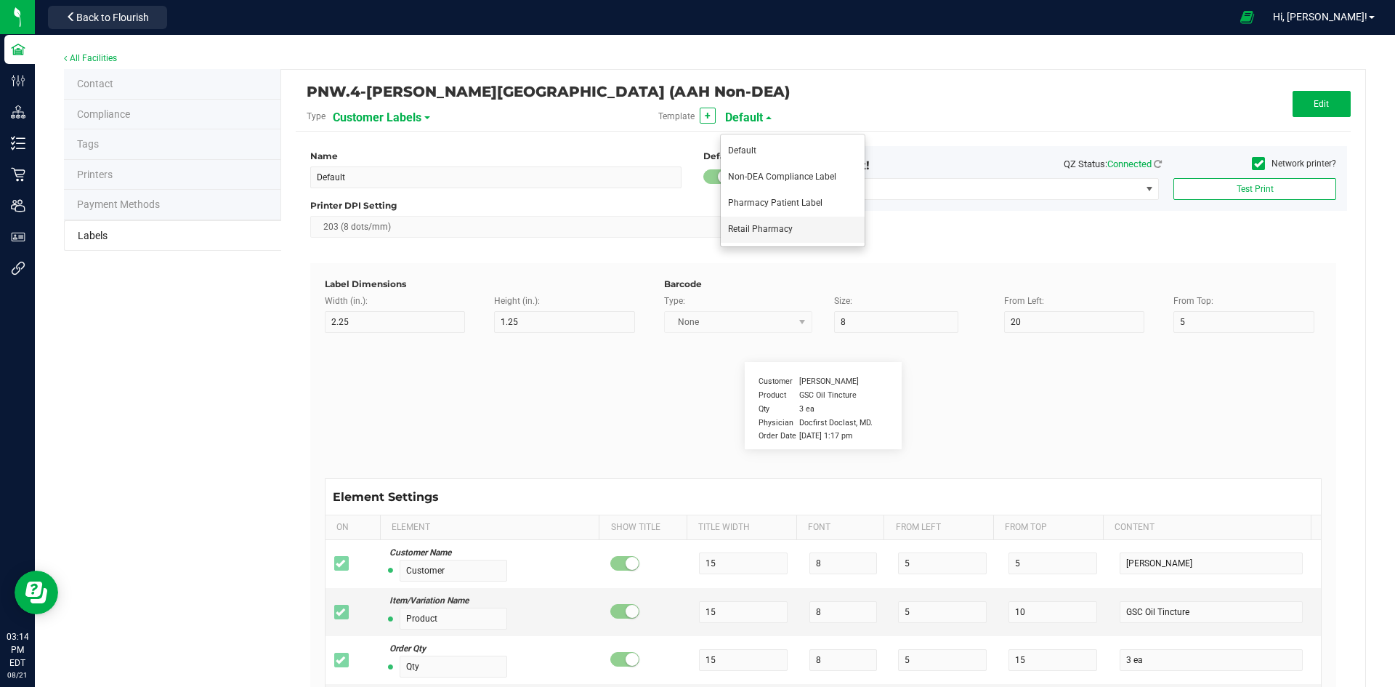
type input "0777-3105-02"
type input "Unit Price"
type input "$49.99"
type input "State Registry ID"
type input "MD98179749823"
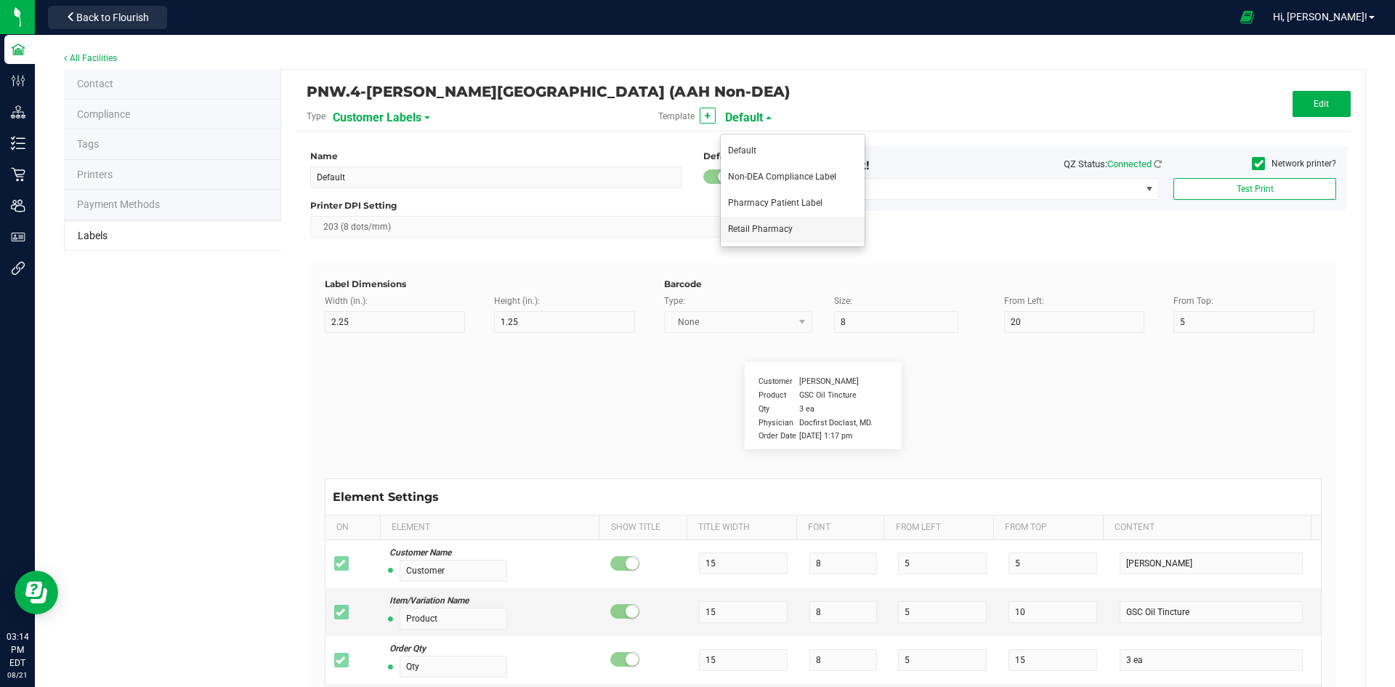
type input "DOB"
type input "MM/DD/YYYY"
type input "Facility Name"
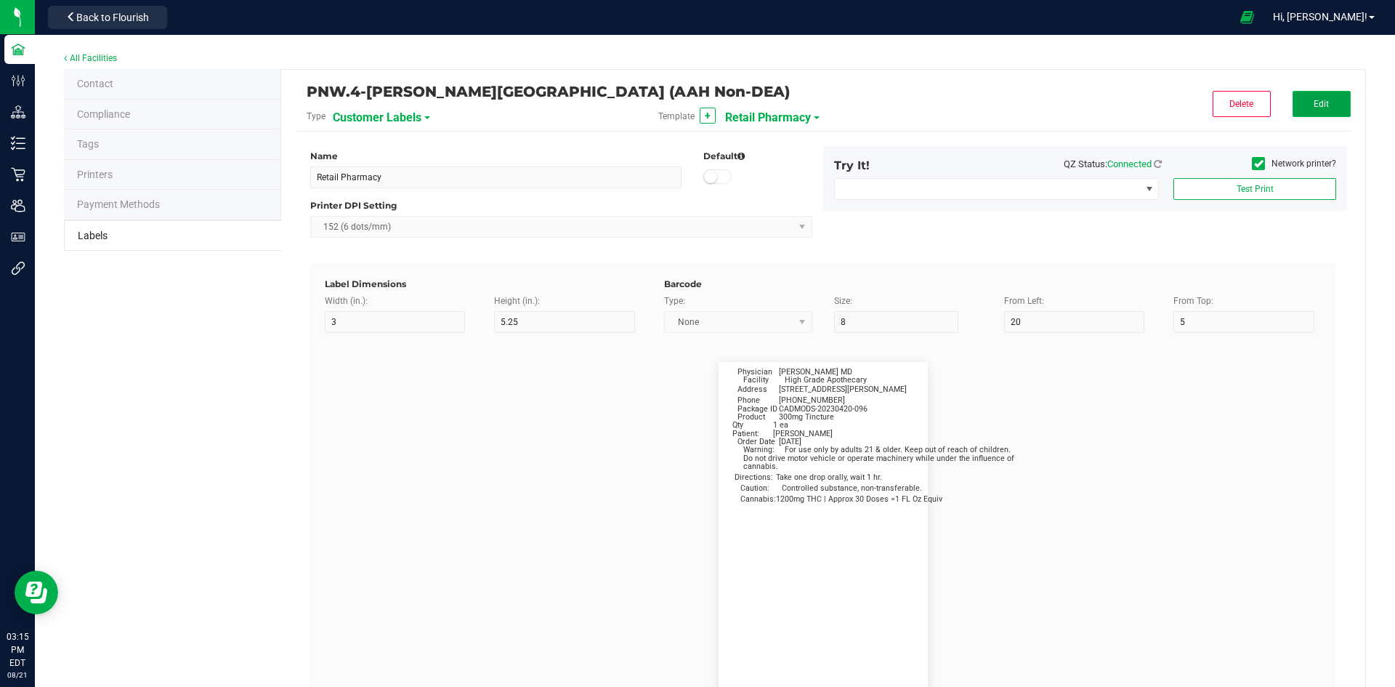
click at [1314, 101] on span "Edit" at bounding box center [1321, 104] width 15 height 10
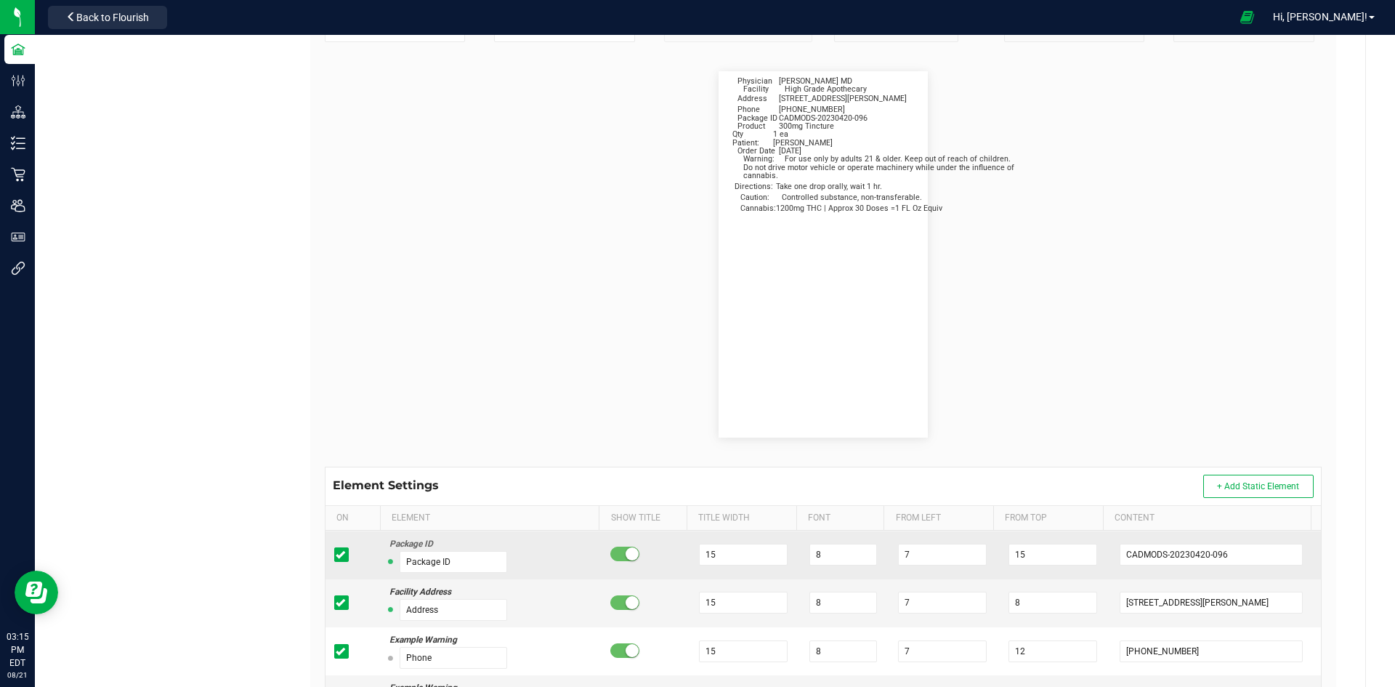
scroll to position [218, 0]
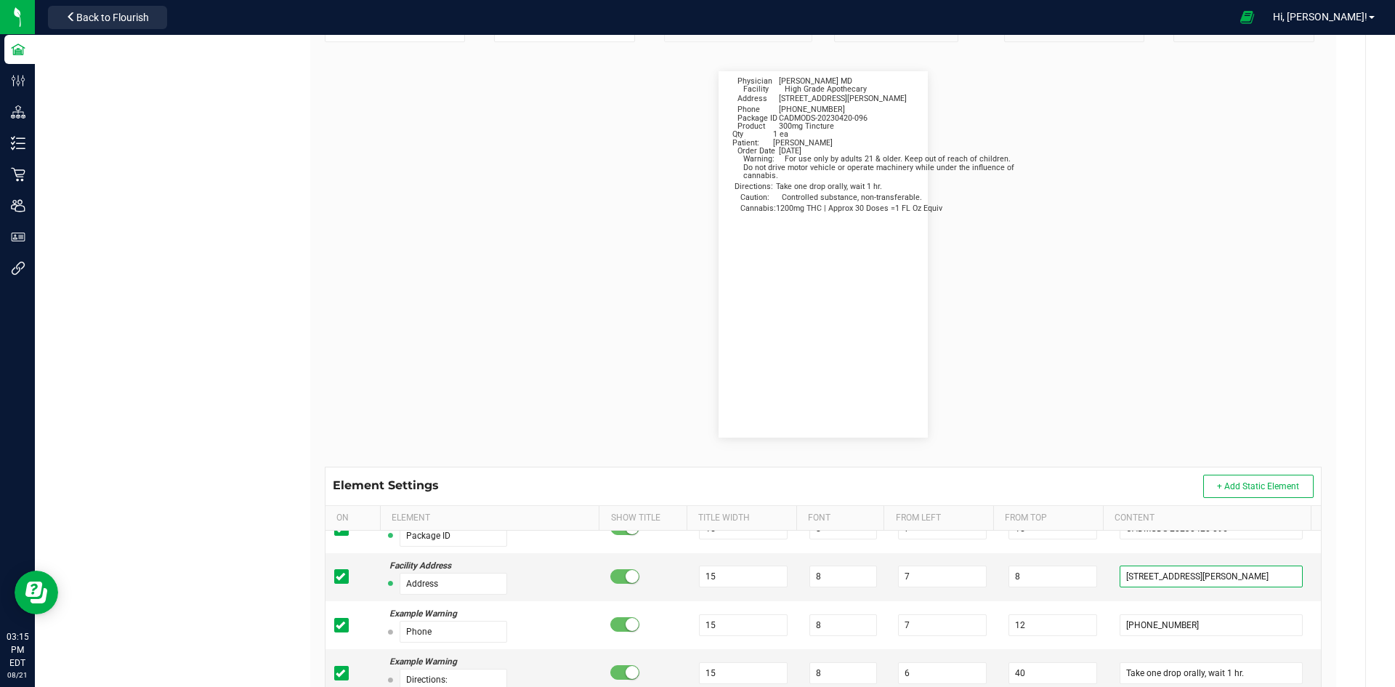
drag, startPoint x: 1104, startPoint y: 579, endPoint x: 1304, endPoint y: 546, distance: 203.2
click at [1304, 546] on div "Customer Name Patient: 15 8 5 24 Terrisa Purser Order Qty Qty 15 8 5 21 1 ea Ph…" at bounding box center [824, 609] width 996 height 159
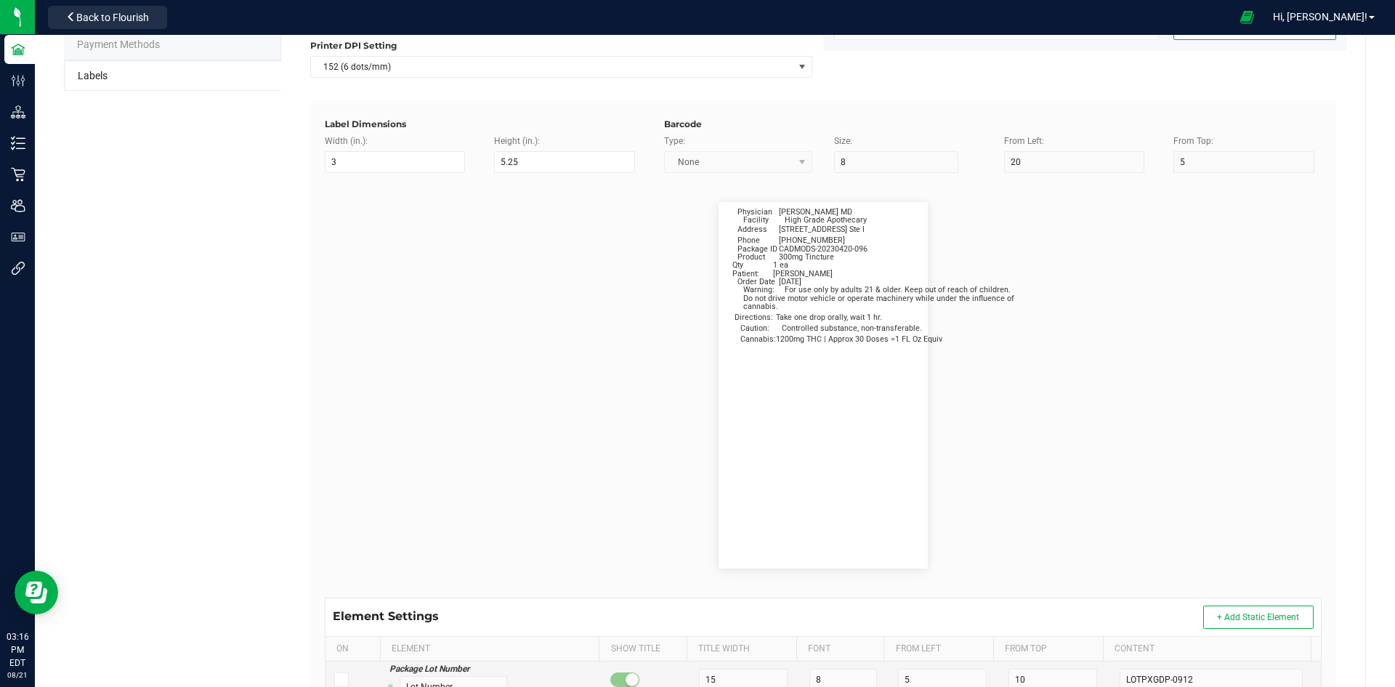
scroll to position [0, 0]
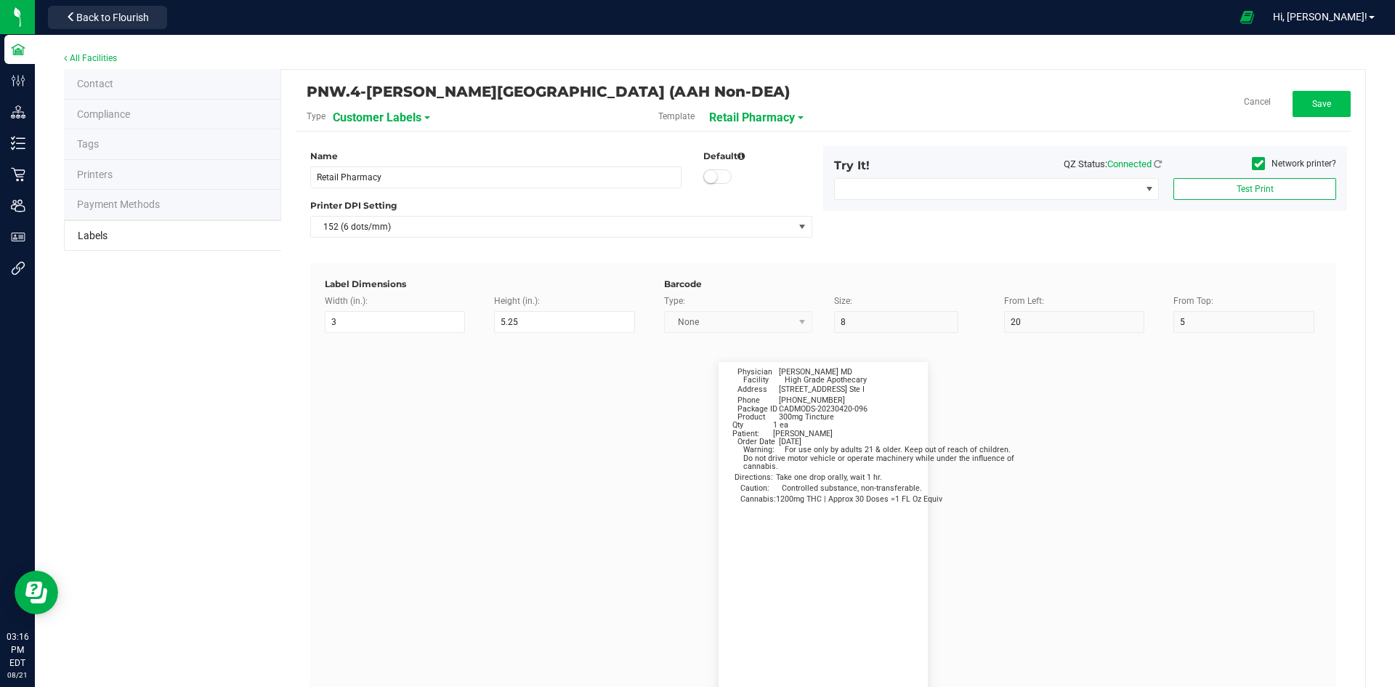
type input "5805 State Bridge Rd. Ste I"
click at [1315, 98] on button "Save" at bounding box center [1322, 104] width 58 height 26
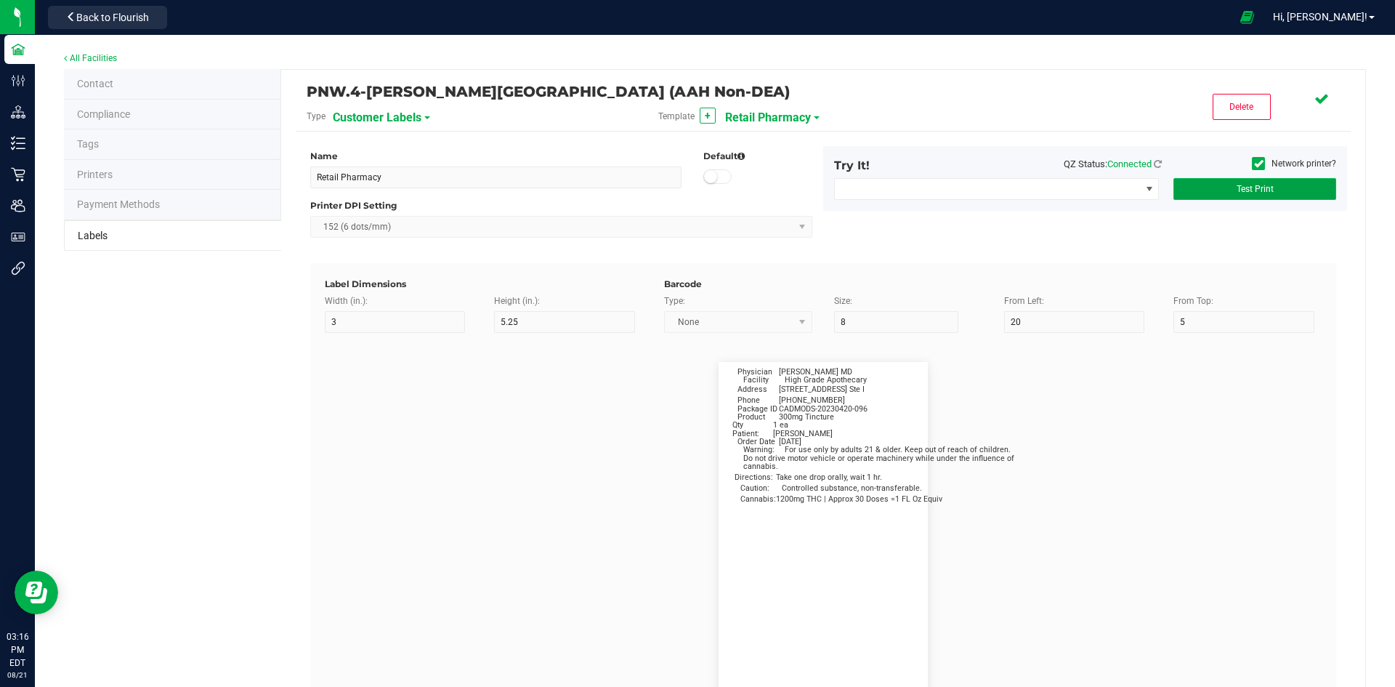
click at [1247, 190] on span "Test Print" at bounding box center [1255, 189] width 37 height 10
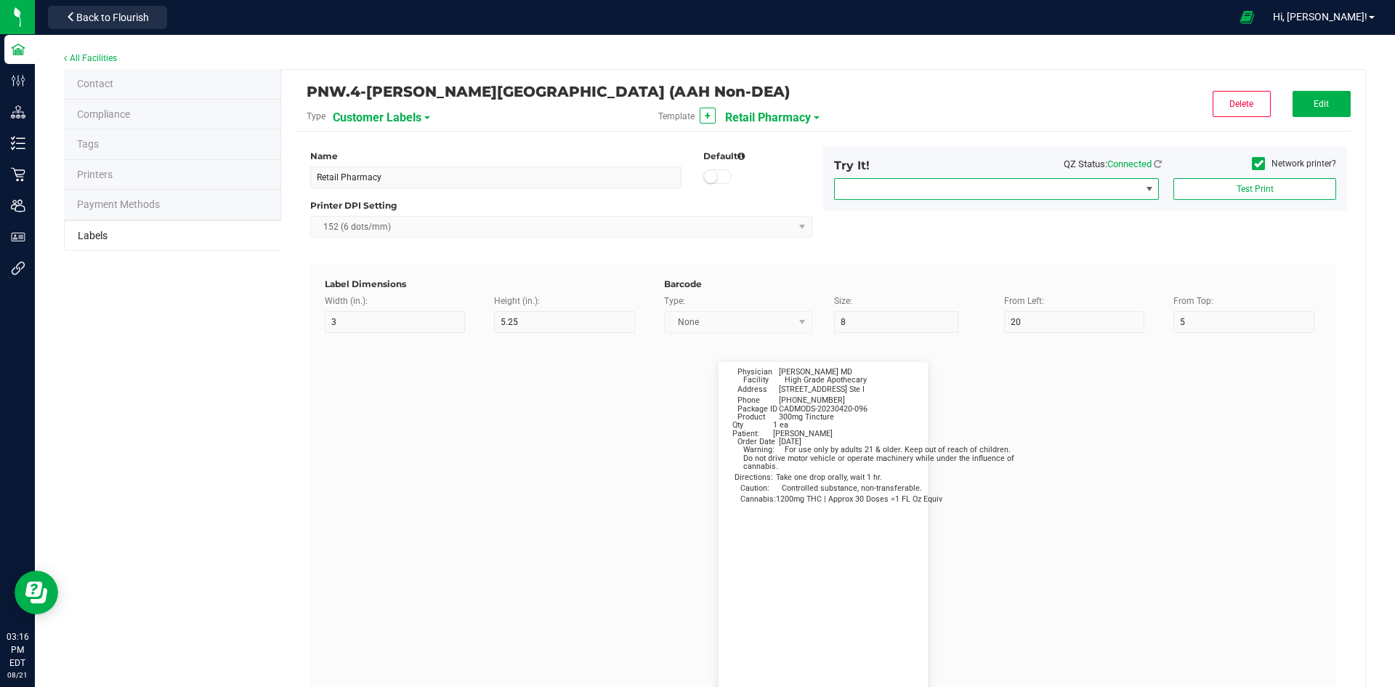
click at [1144, 186] on span "NO DATA FOUND" at bounding box center [1150, 189] width 12 height 12
click at [1232, 237] on div "Name Retail Pharmacy Default Printer DPI Setting 152 (6 dots/mm) Try It! QZ Sta…" at bounding box center [823, 204] width 1048 height 117
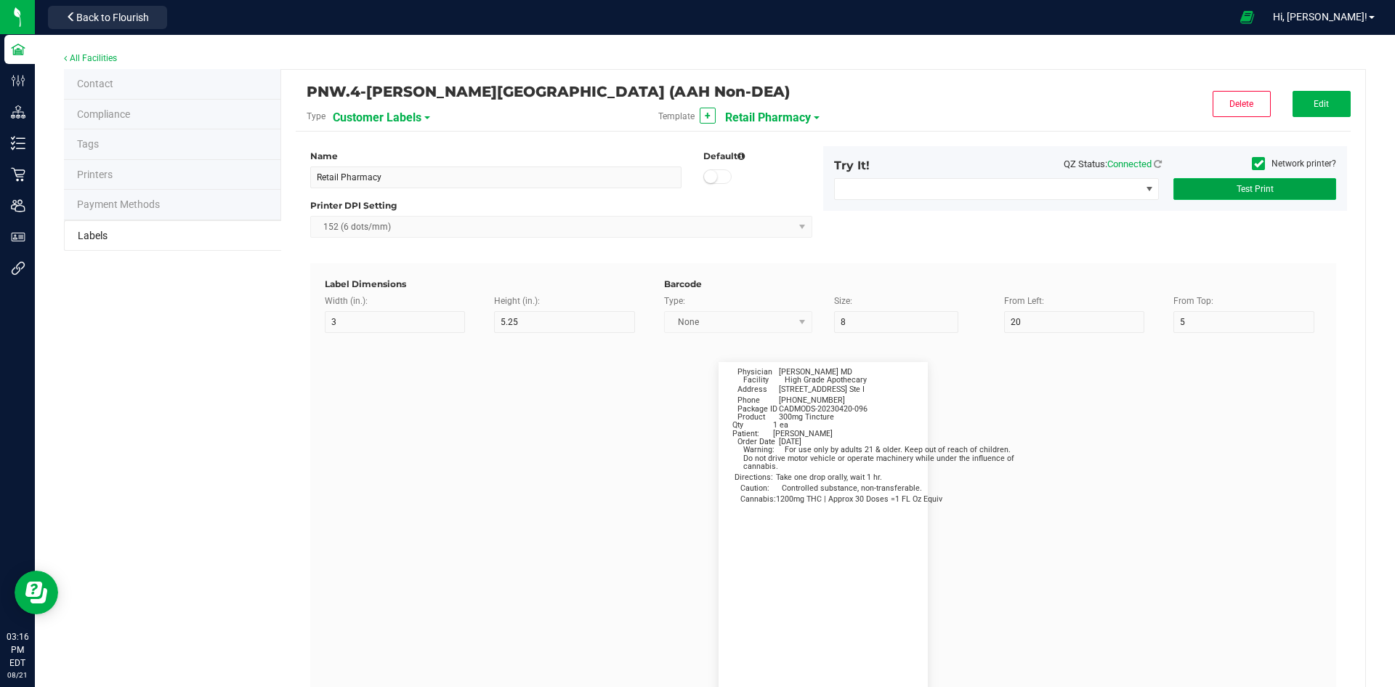
click at [1238, 185] on span "Test Print" at bounding box center [1255, 189] width 37 height 10
click at [1253, 164] on span at bounding box center [1258, 163] width 13 height 13
click at [0, 0] on input "Network printer?" at bounding box center [0, 0] width 0 height 0
click at [1202, 186] on button "Test Print" at bounding box center [1255, 189] width 163 height 22
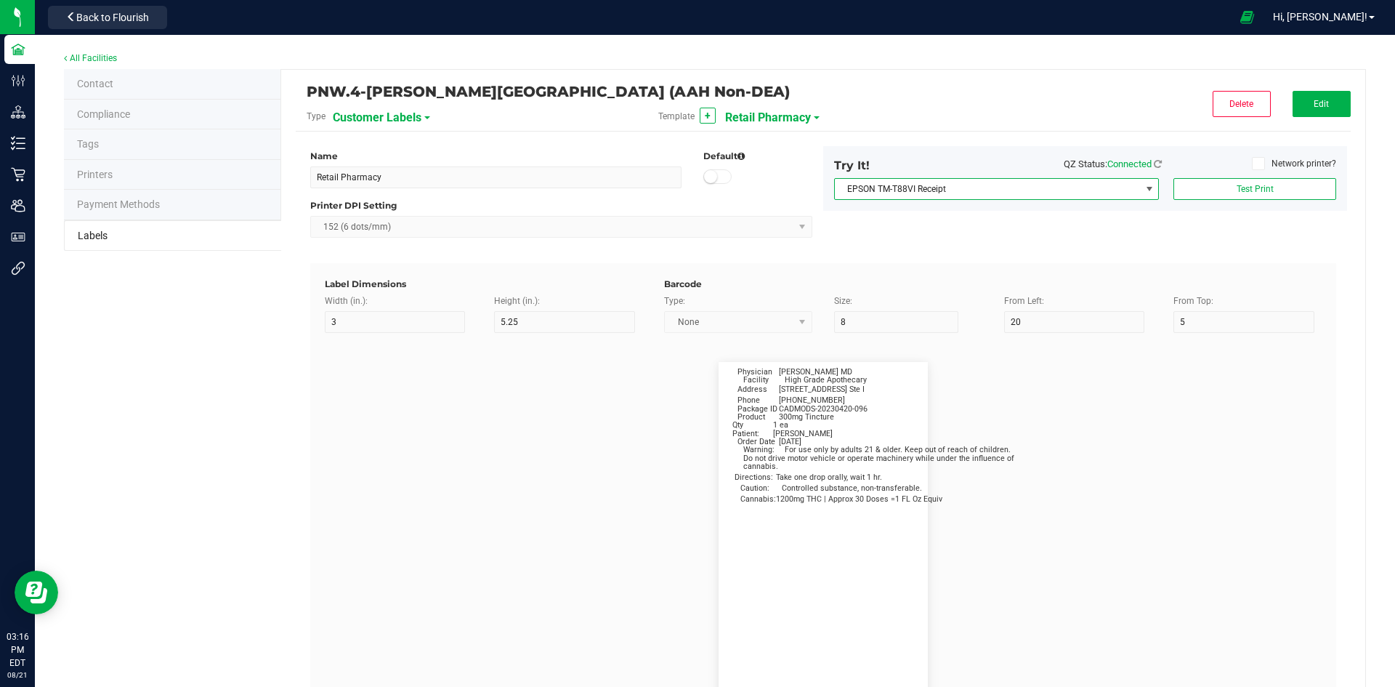
click at [1144, 190] on span at bounding box center [1150, 189] width 12 height 12
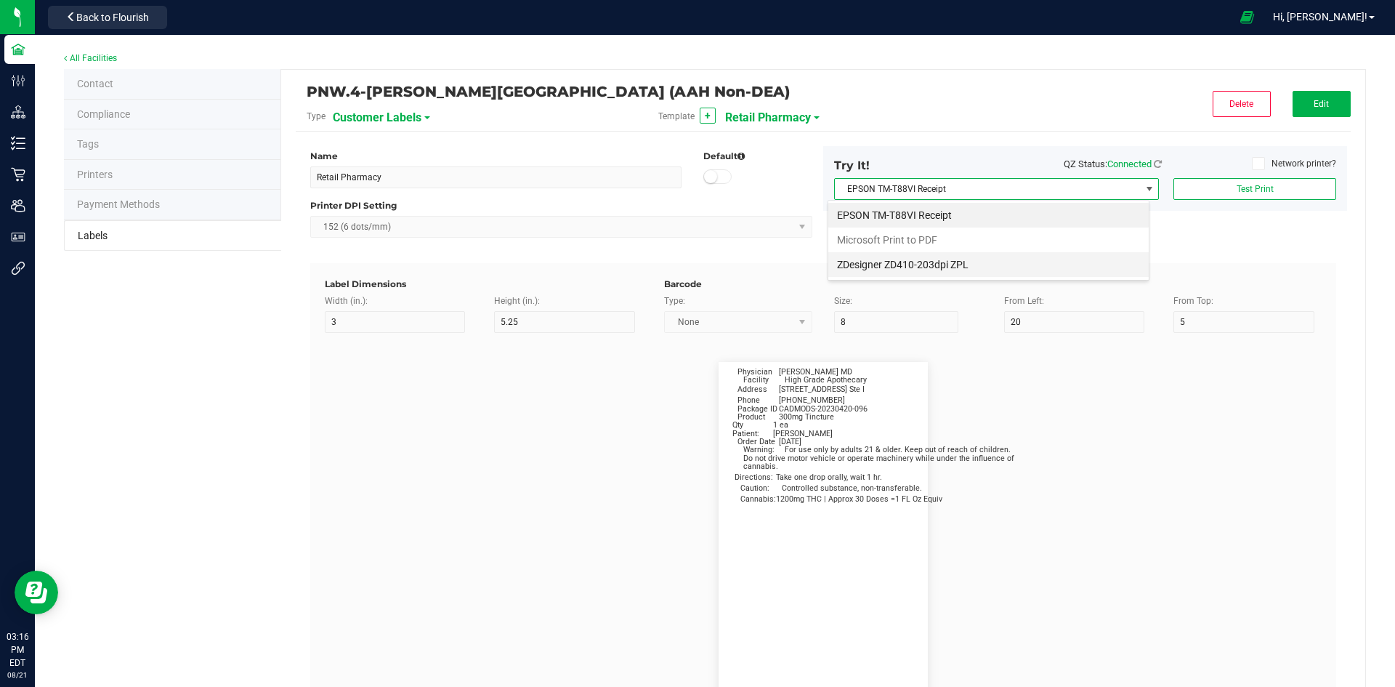
click at [1102, 259] on ZPL "ZDesigner ZD410-203dpi ZPL" at bounding box center [988, 264] width 320 height 25
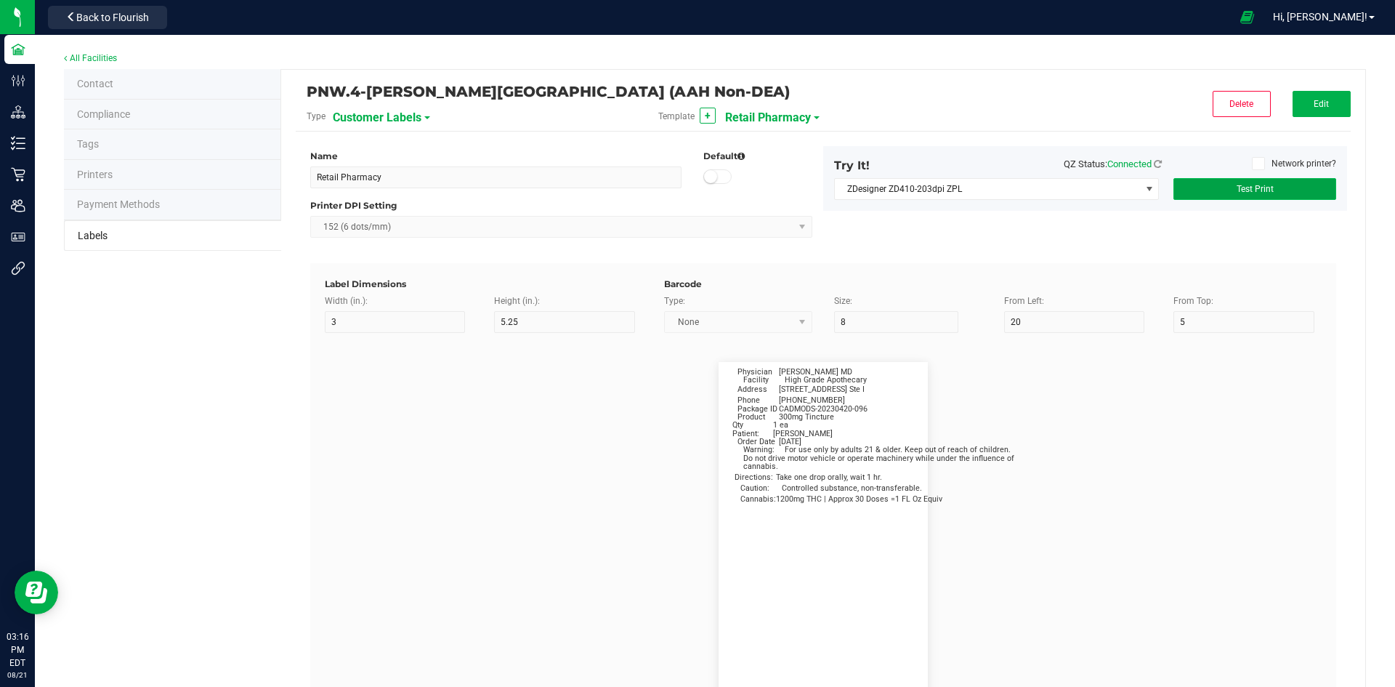
click at [1243, 193] on span "Test Print" at bounding box center [1255, 189] width 37 height 10
click at [1321, 109] on button "Edit" at bounding box center [1322, 104] width 58 height 26
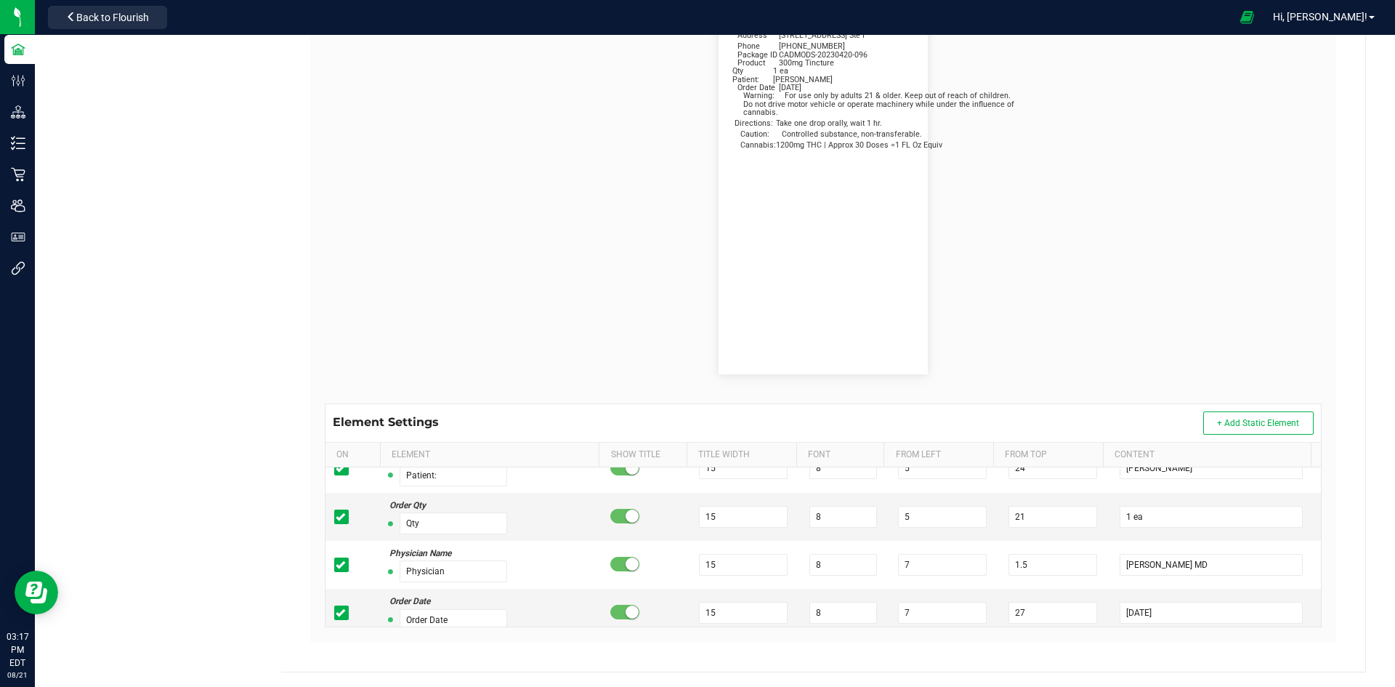
scroll to position [0, 0]
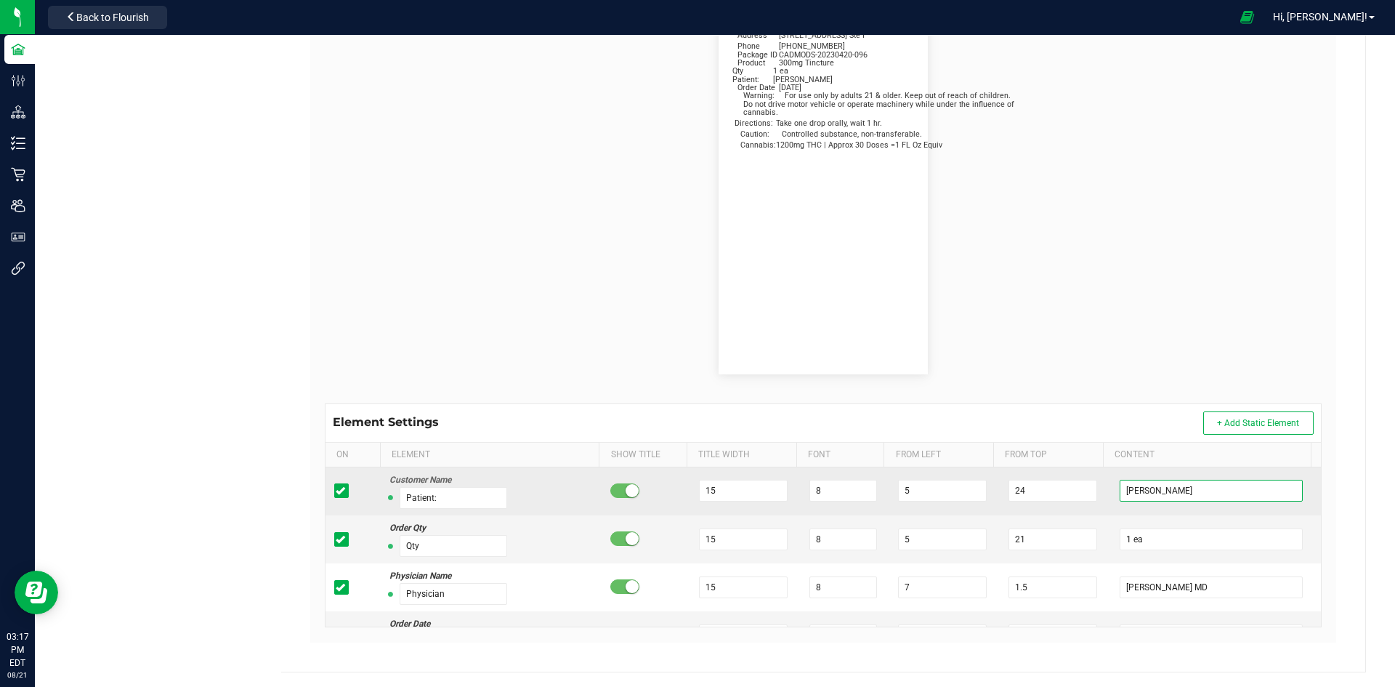
drag, startPoint x: 1182, startPoint y: 489, endPoint x: 1091, endPoint y: 499, distance: 90.6
click at [1091, 499] on tr "Customer Name Patient: 15 8 5 24 Terrisa Purser" at bounding box center [824, 491] width 996 height 48
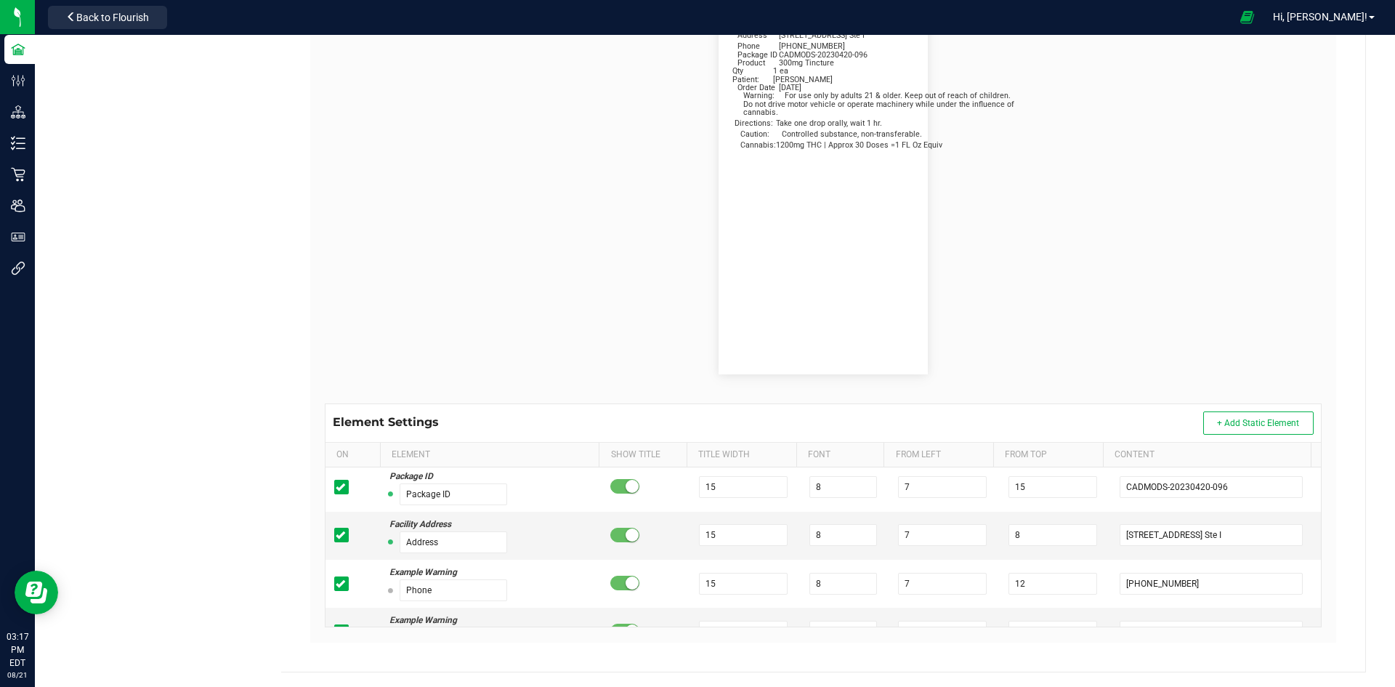
scroll to position [218, 0]
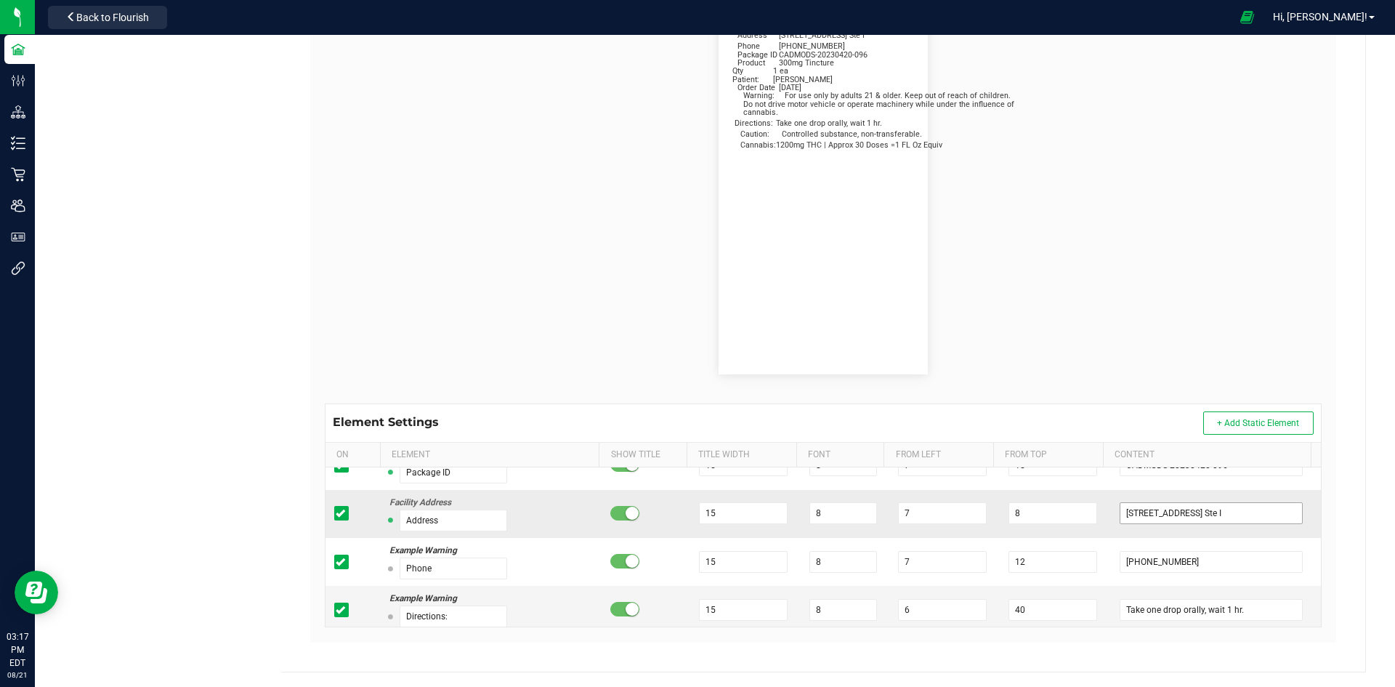
type input "Deborah Porter"
click at [1246, 512] on input "5805 State Bridge Rd. Ste I" at bounding box center [1211, 513] width 183 height 22
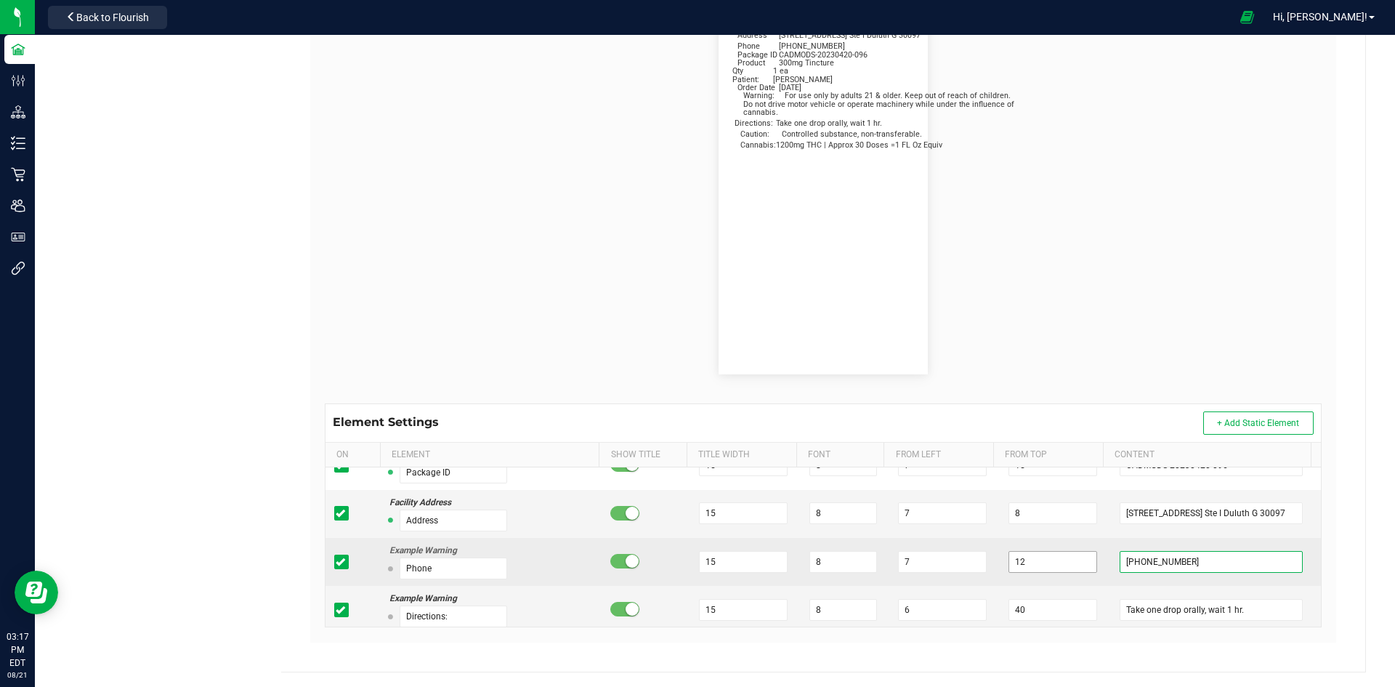
drag, startPoint x: 1201, startPoint y: 564, endPoint x: 1017, endPoint y: 565, distance: 183.9
click at [1017, 565] on tr "Example Warning Phone 15 8 7 12 912-383-6337" at bounding box center [824, 562] width 996 height 48
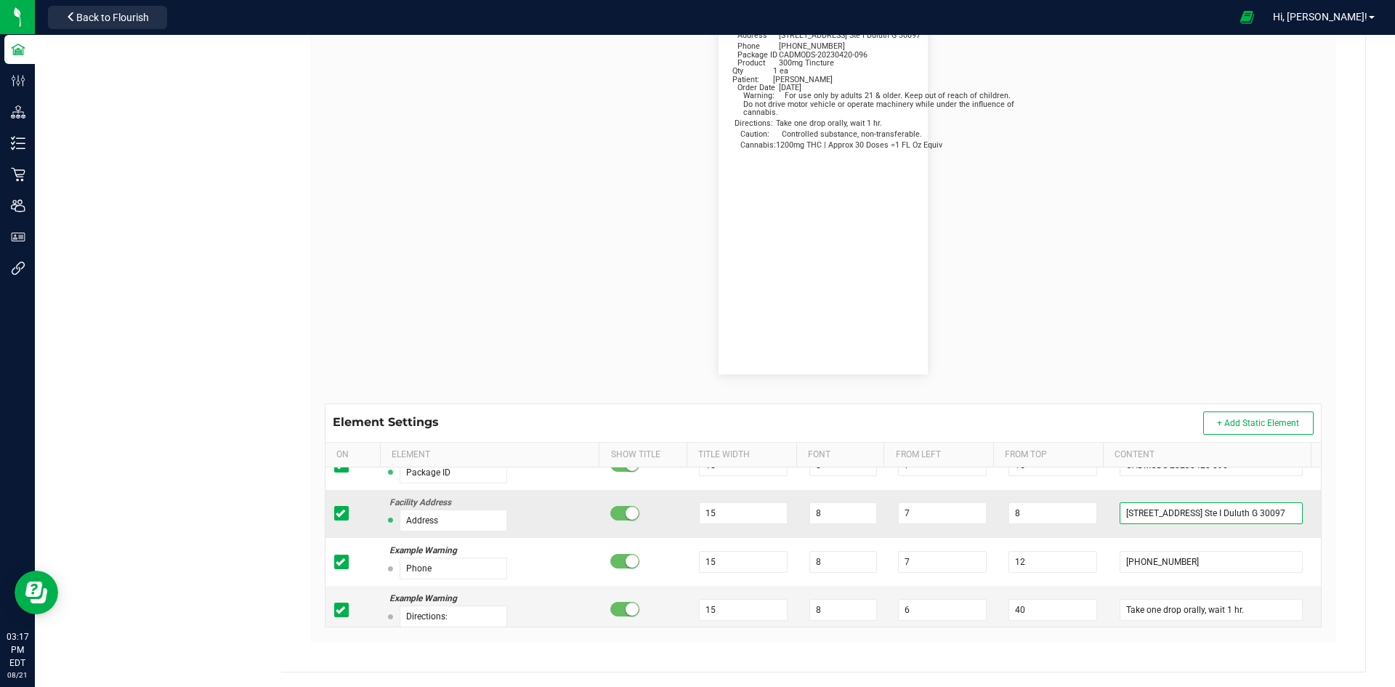
click at [1247, 512] on input "5805 State Bridge Rd. Ste I Duluth G 30097" at bounding box center [1211, 513] width 183 height 22
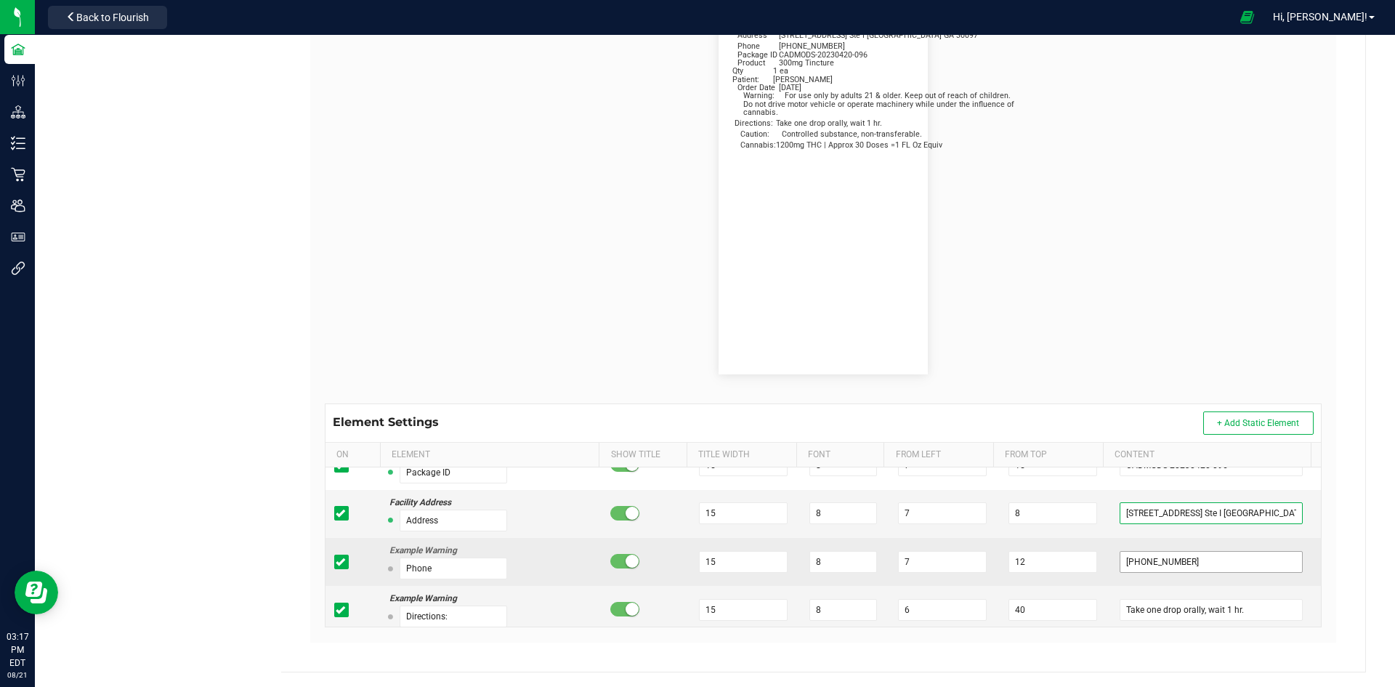
type input "5805 State Bridge Rd. Ste I Duluth GA 30097"
click at [1174, 553] on input "912-383-6337" at bounding box center [1211, 562] width 183 height 22
drag, startPoint x: 1179, startPoint y: 562, endPoint x: 1108, endPoint y: 553, distance: 71.7
click at [1120, 562] on input "912-383-6337" at bounding box center [1211, 562] width 183 height 22
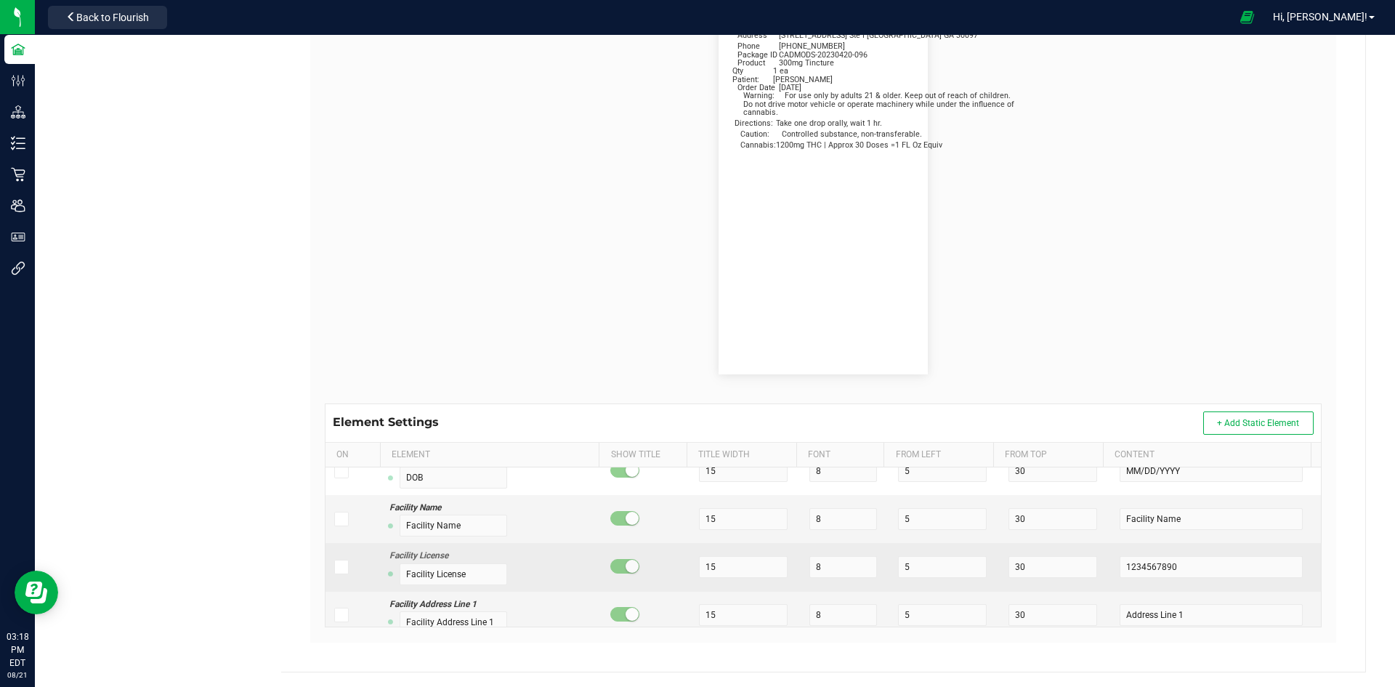
scroll to position [969, 0]
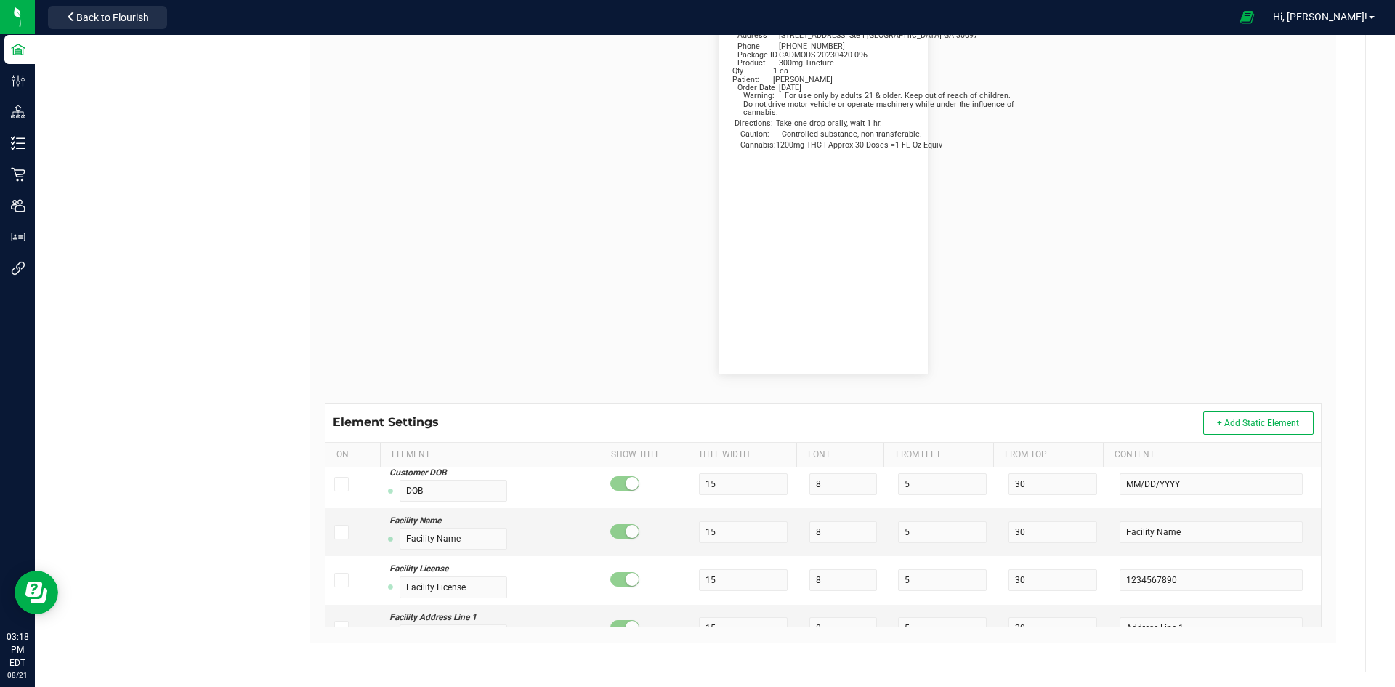
type input "770-500-9650"
click at [1186, 191] on flourish-label-viewer "Patient: Deborah Porter Qty 1 ea Physician Robin Fowler MD Order Date 5/25/2025…" at bounding box center [823, 191] width 997 height 366
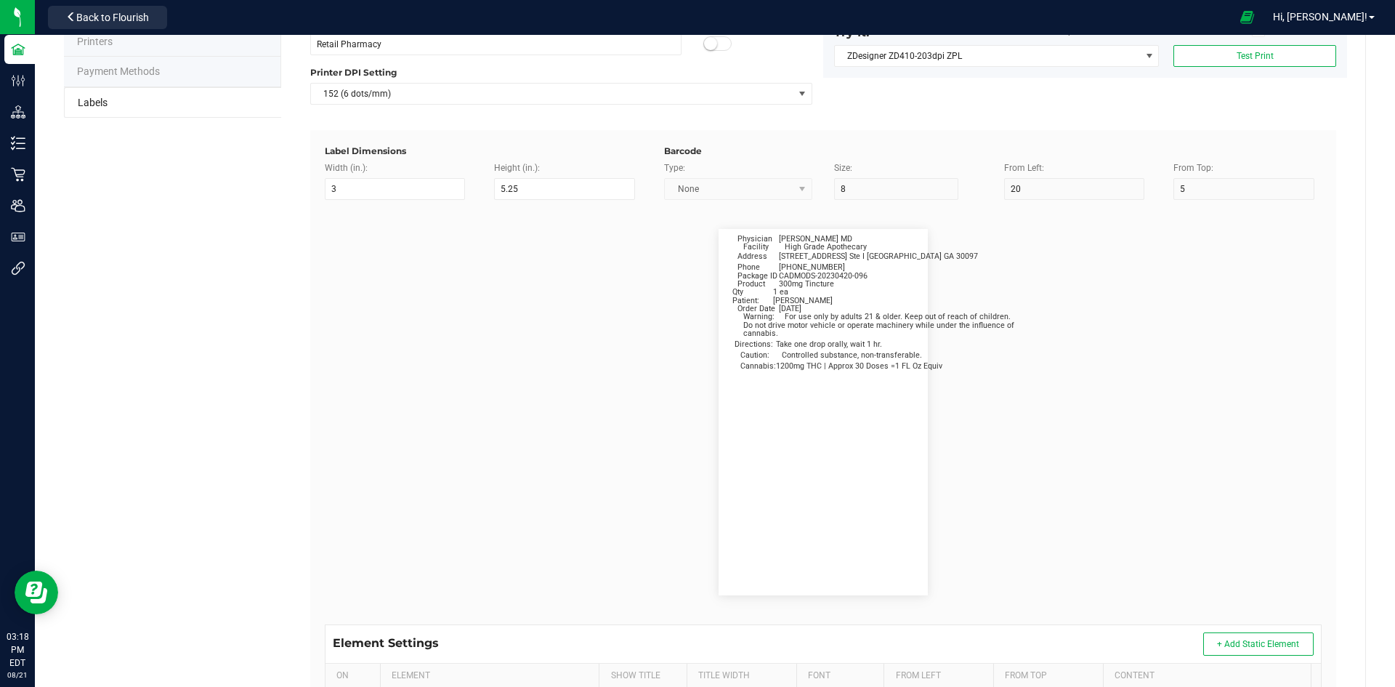
scroll to position [0, 0]
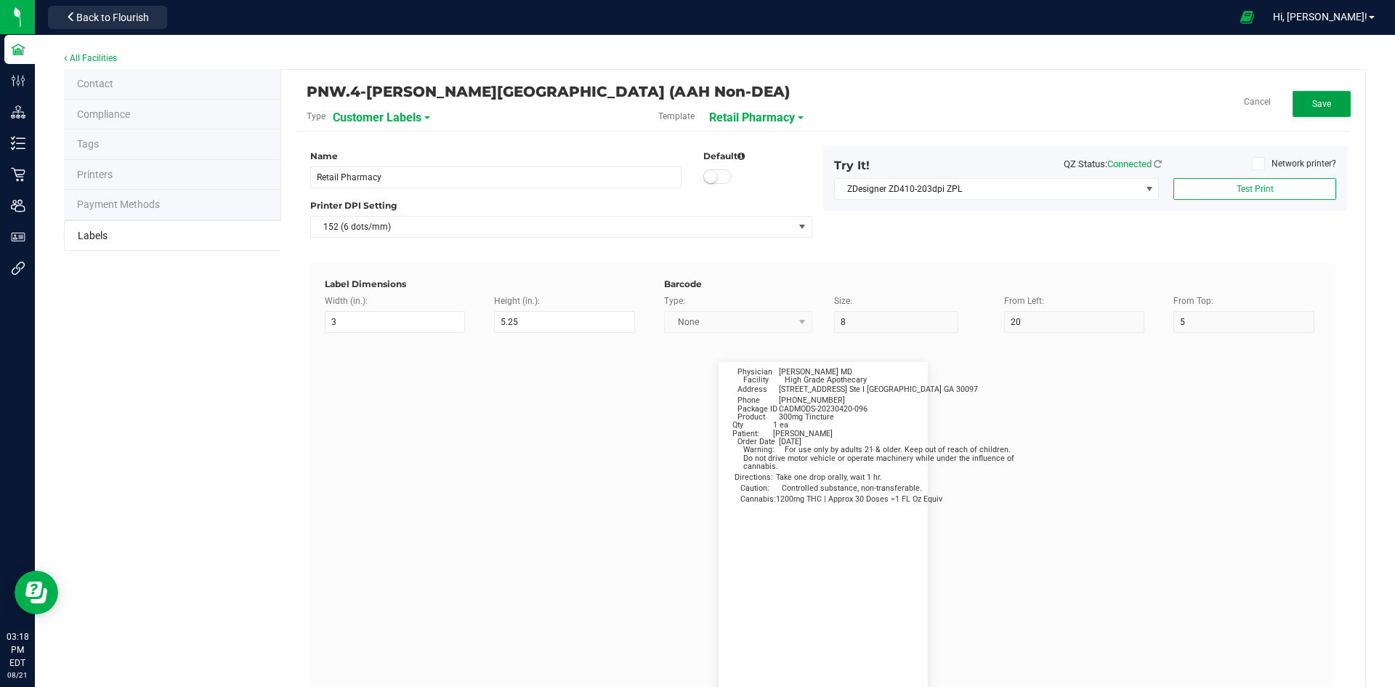
click at [1312, 101] on span "Save" at bounding box center [1321, 104] width 19 height 10
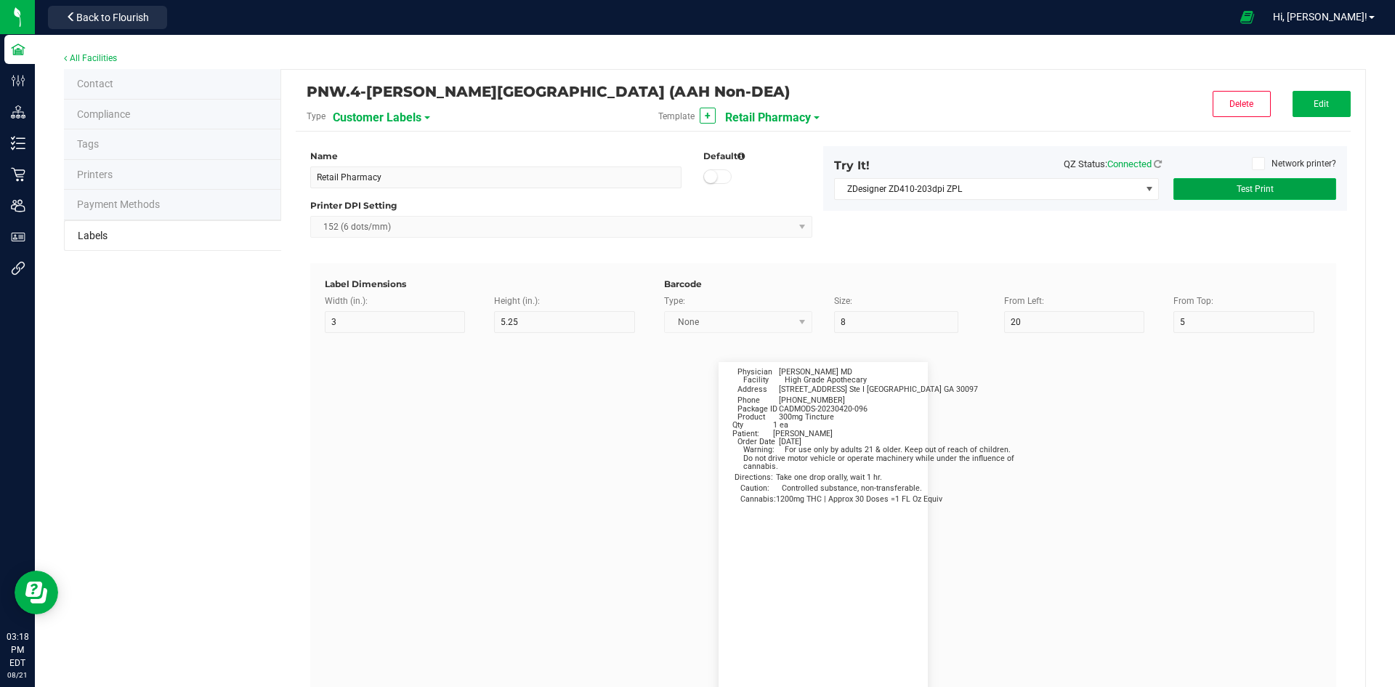
click at [1216, 185] on button "Test Print" at bounding box center [1255, 189] width 163 height 22
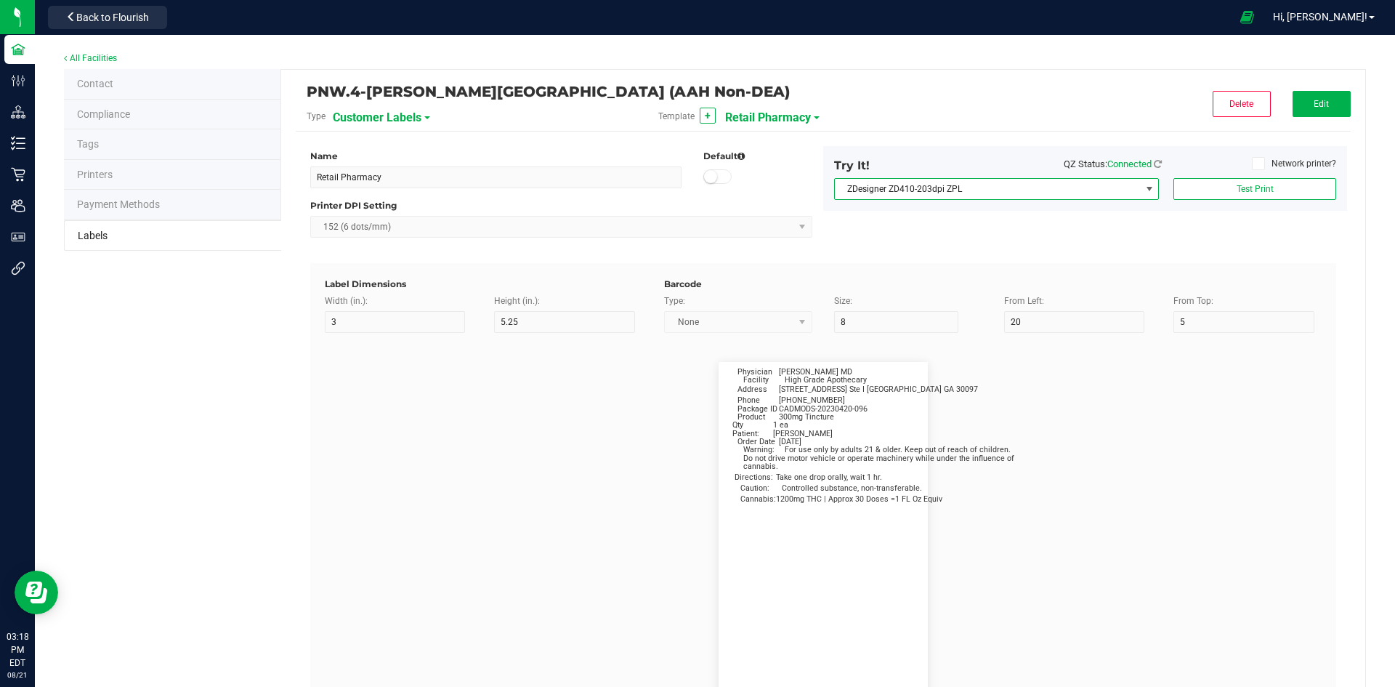
click at [1144, 183] on span at bounding box center [1150, 189] width 12 height 12
click at [1106, 267] on ZPL "ZDesigner ZD410-203dpi ZPL" at bounding box center [988, 264] width 320 height 25
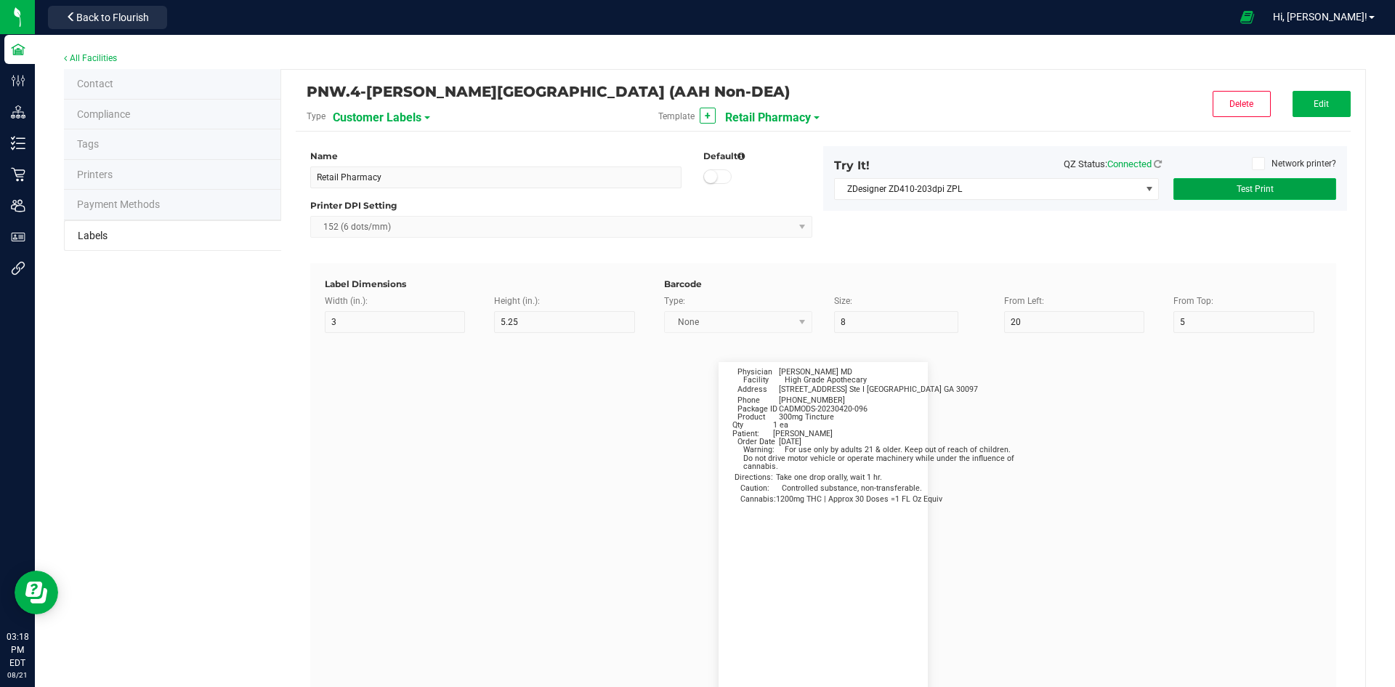
click at [1237, 185] on span "Test Print" at bounding box center [1255, 189] width 37 height 10
click at [1286, 191] on button "Test Print" at bounding box center [1255, 189] width 163 height 22
click at [1310, 95] on button "Edit" at bounding box center [1322, 104] width 58 height 26
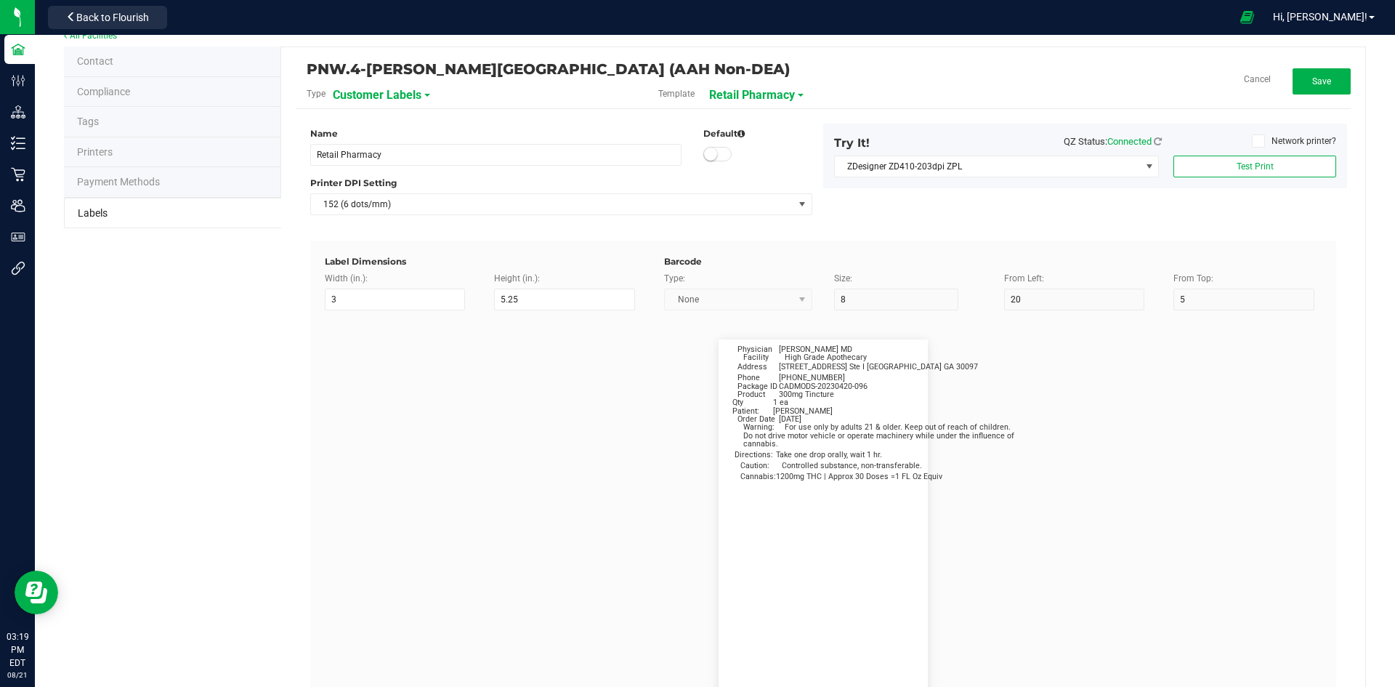
scroll to position [0, 0]
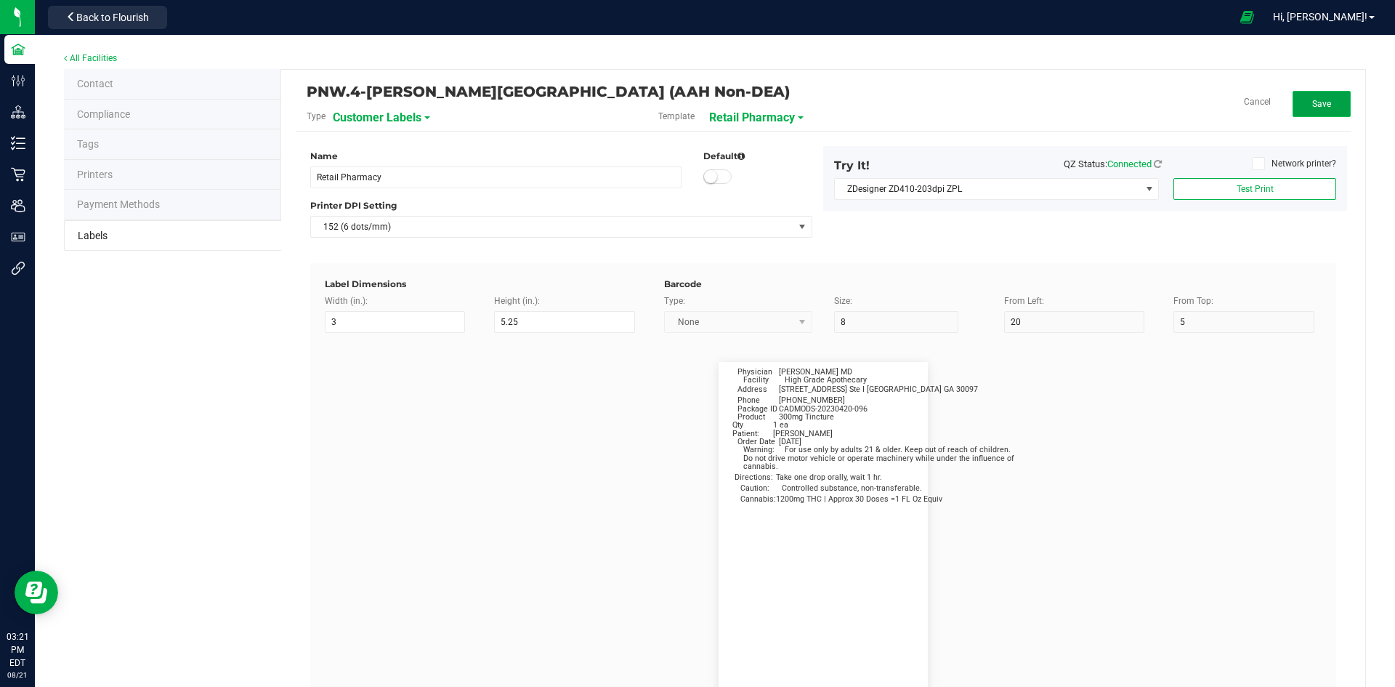
click at [1320, 100] on span "Save" at bounding box center [1321, 104] width 19 height 10
